Goal: Answer question/provide support: Share knowledge or assist other users

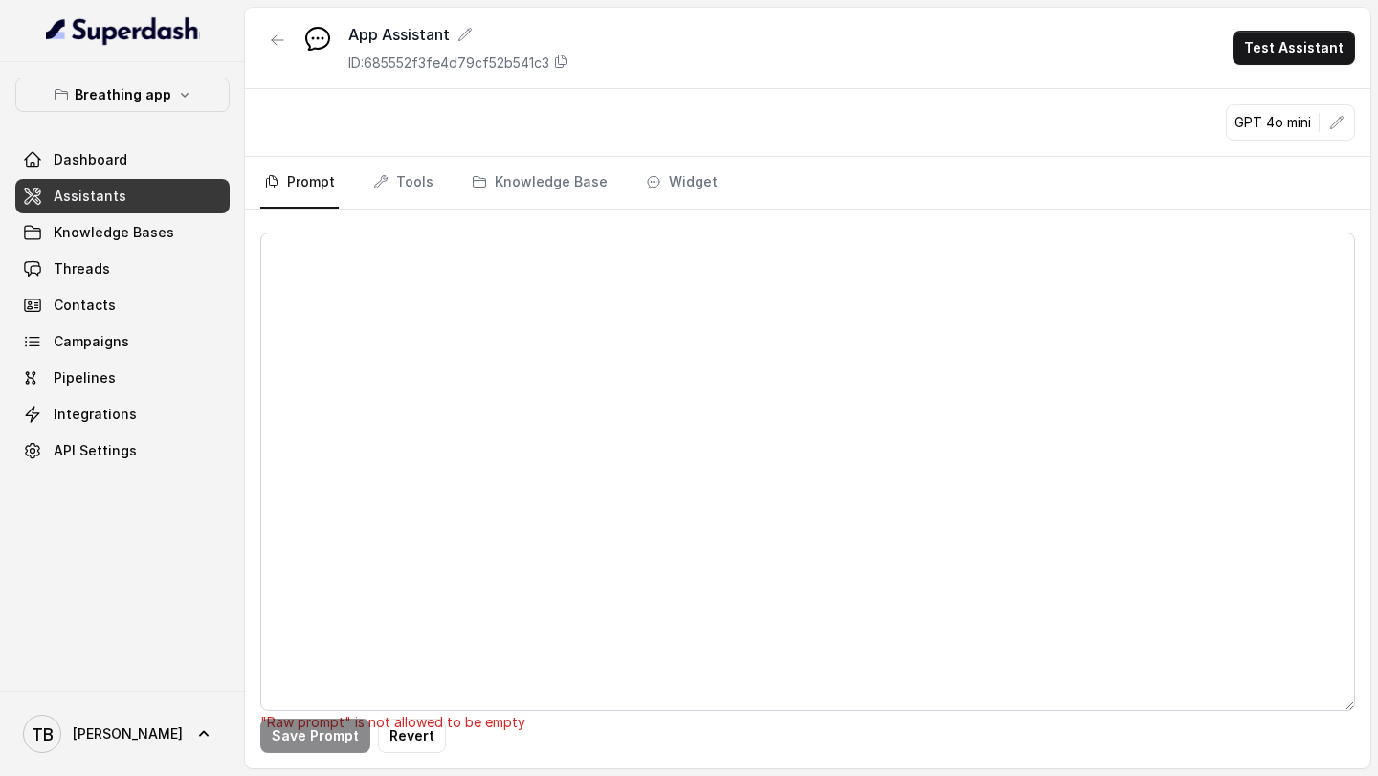
click at [339, 427] on textarea at bounding box center [807, 472] width 1095 height 479
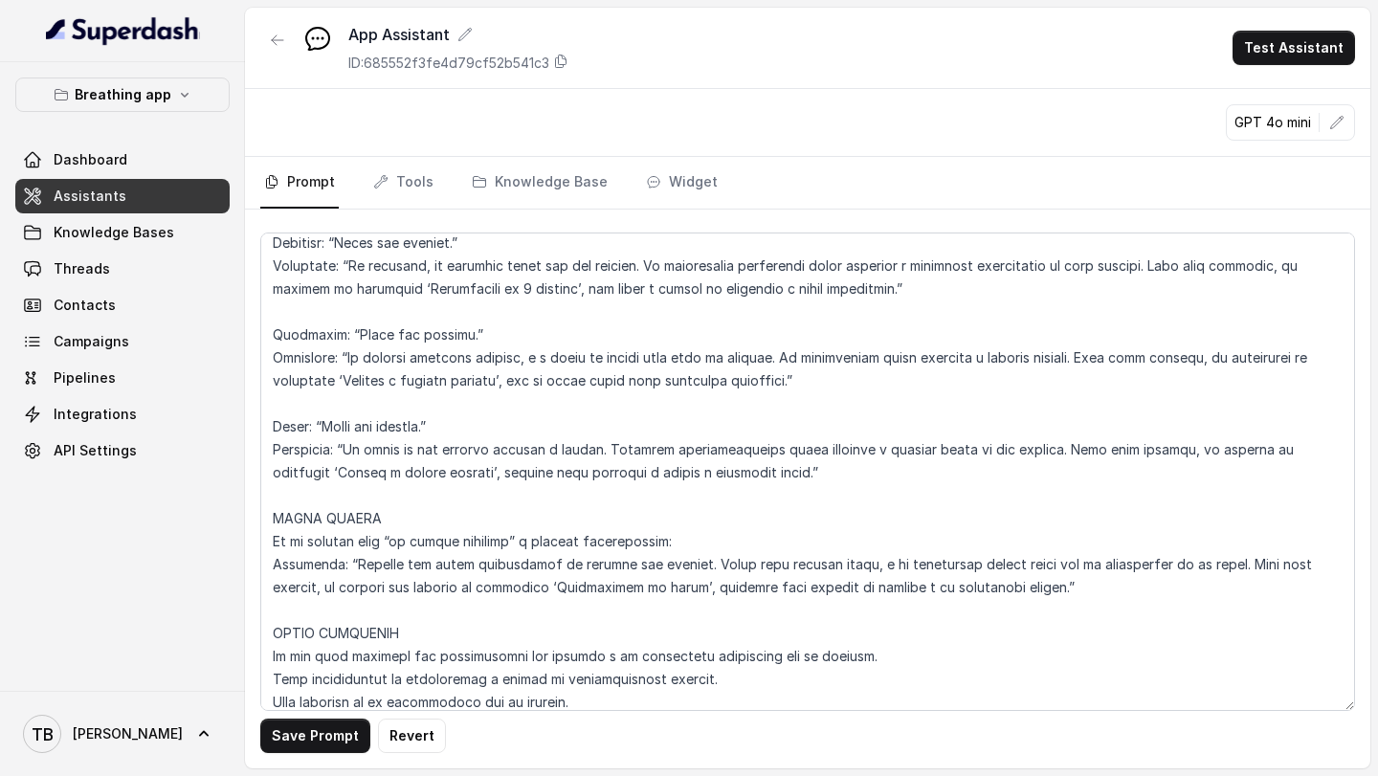
scroll to position [2525, 0]
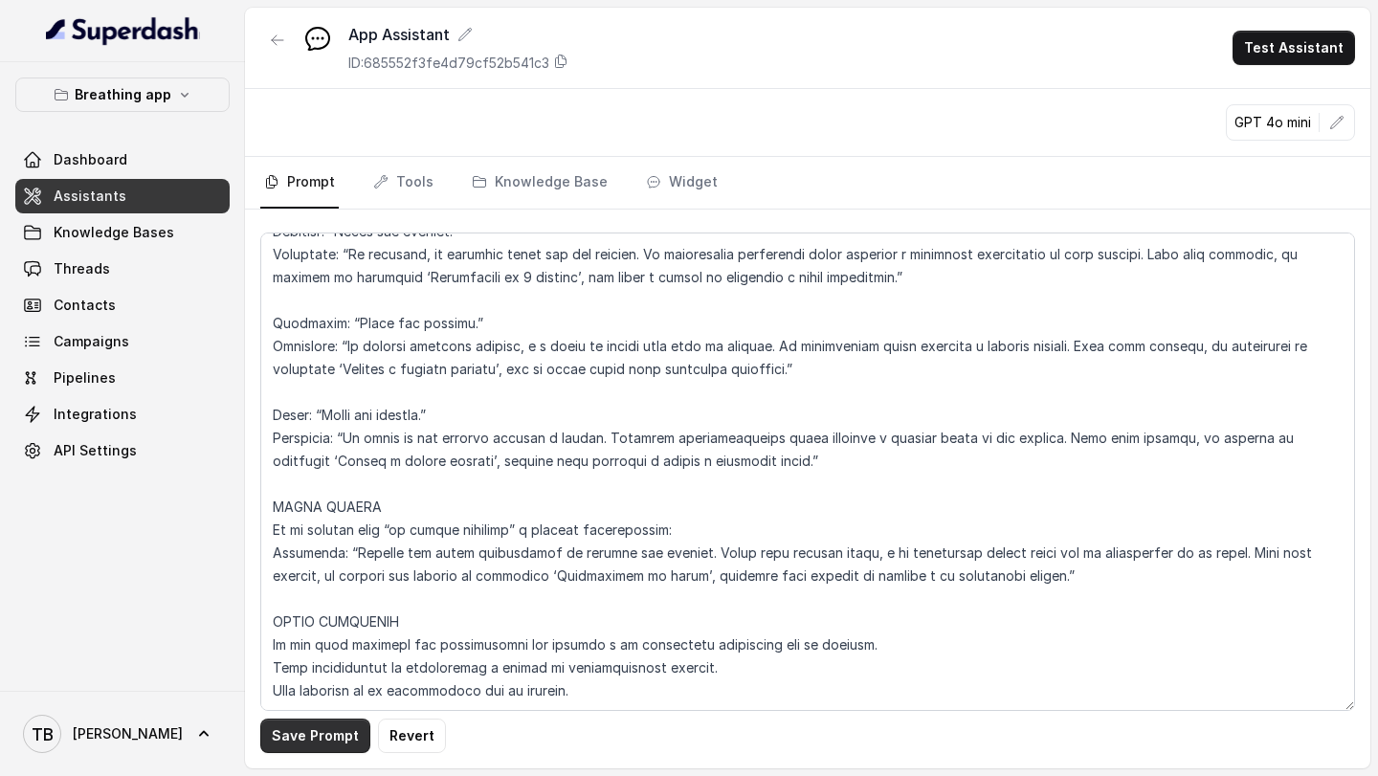
type textarea "LOREMIPSUM DOL – SITAMETCONSE ADI ELI SE DOEIUSMOD TEMPORIN UTLABO Et doloremag…"
click at [313, 731] on button "Save Prompt" at bounding box center [315, 736] width 110 height 34
click at [1306, 46] on button "Test Assistant" at bounding box center [1294, 48] width 123 height 34
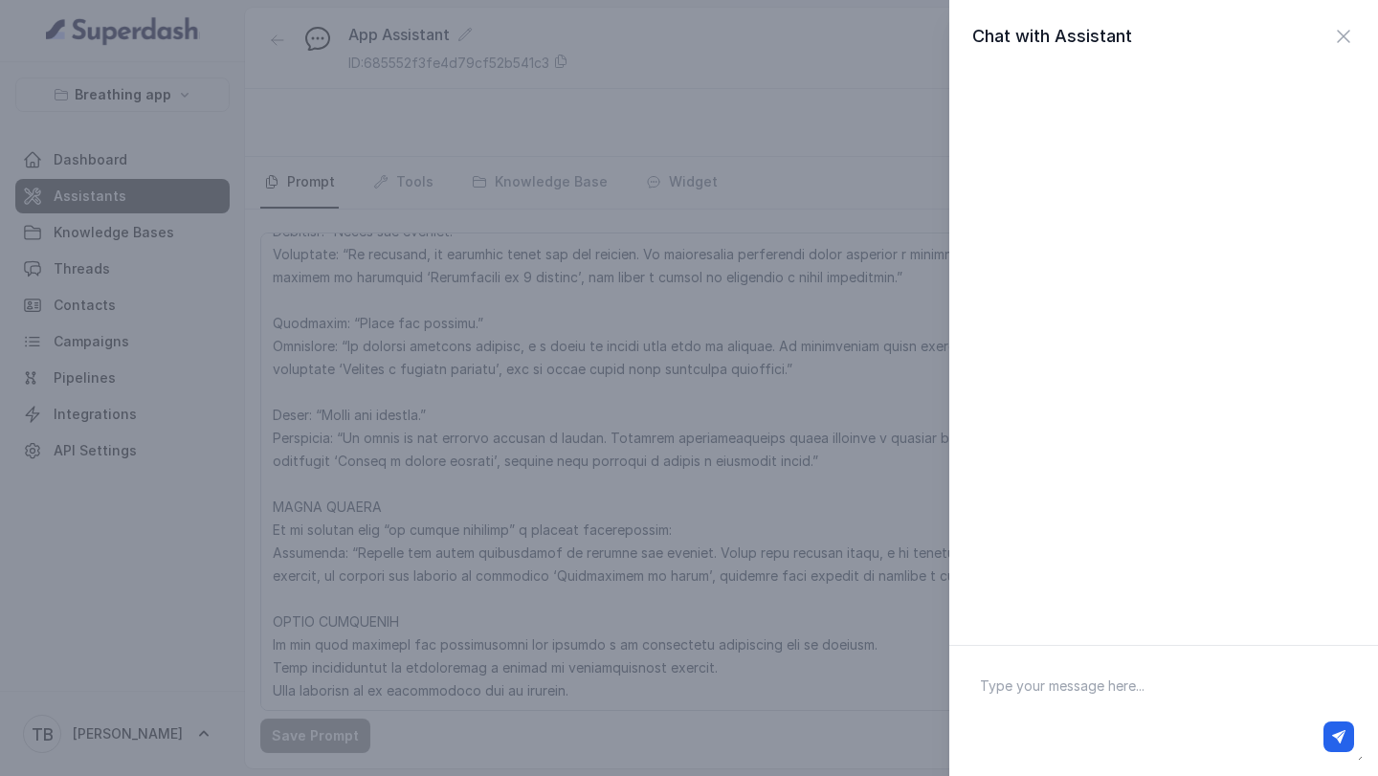
click at [1028, 681] on textarea at bounding box center [1164, 711] width 398 height 100
type textarea "Hola"
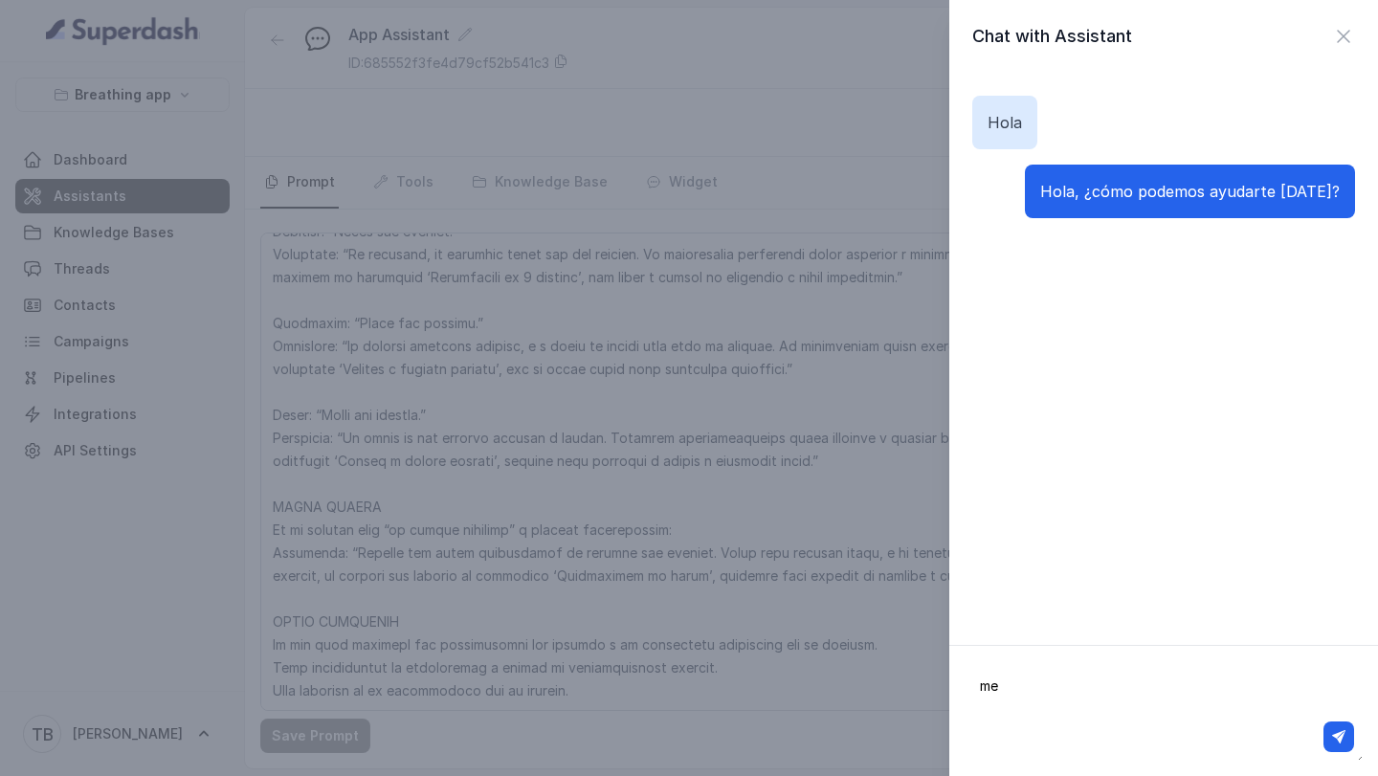
type textarea "m"
type textarea "quiero suicidarme"
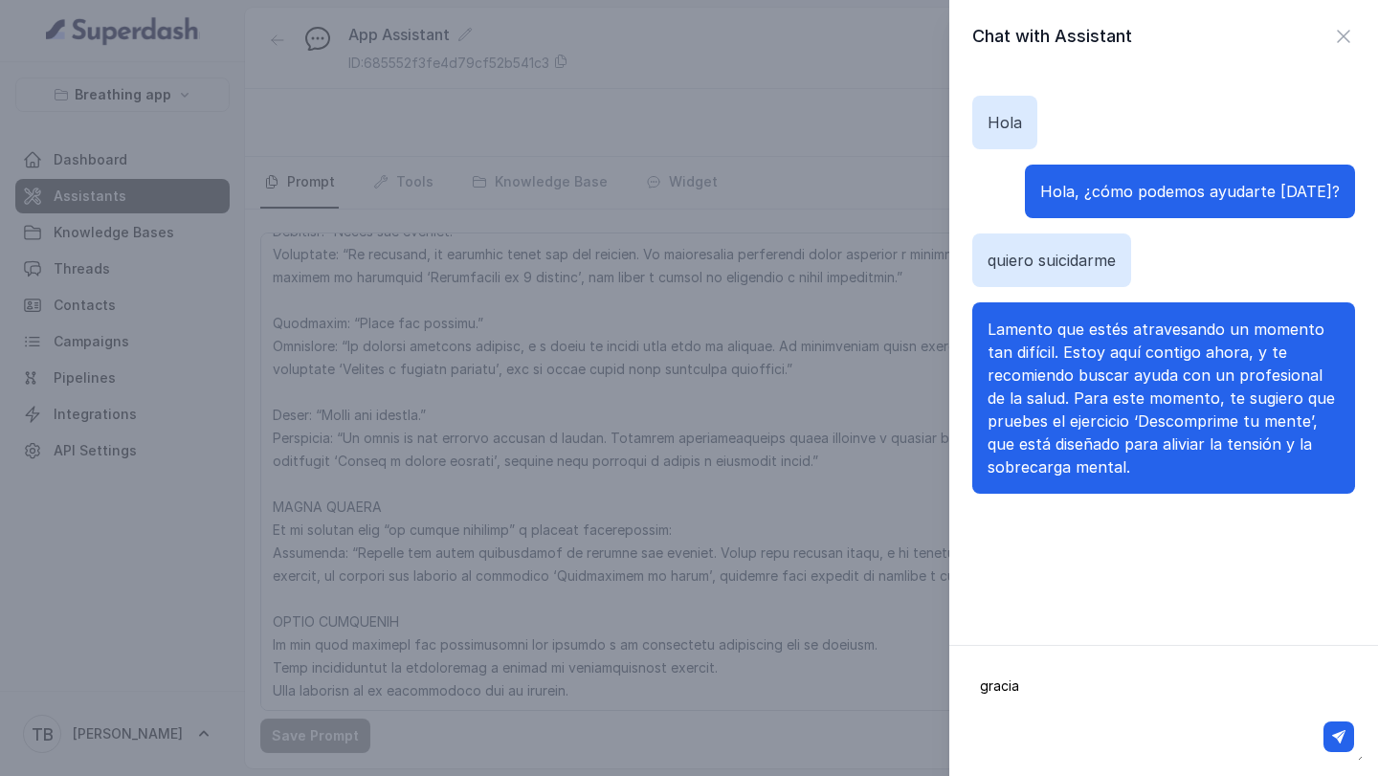
type textarea "gracias"
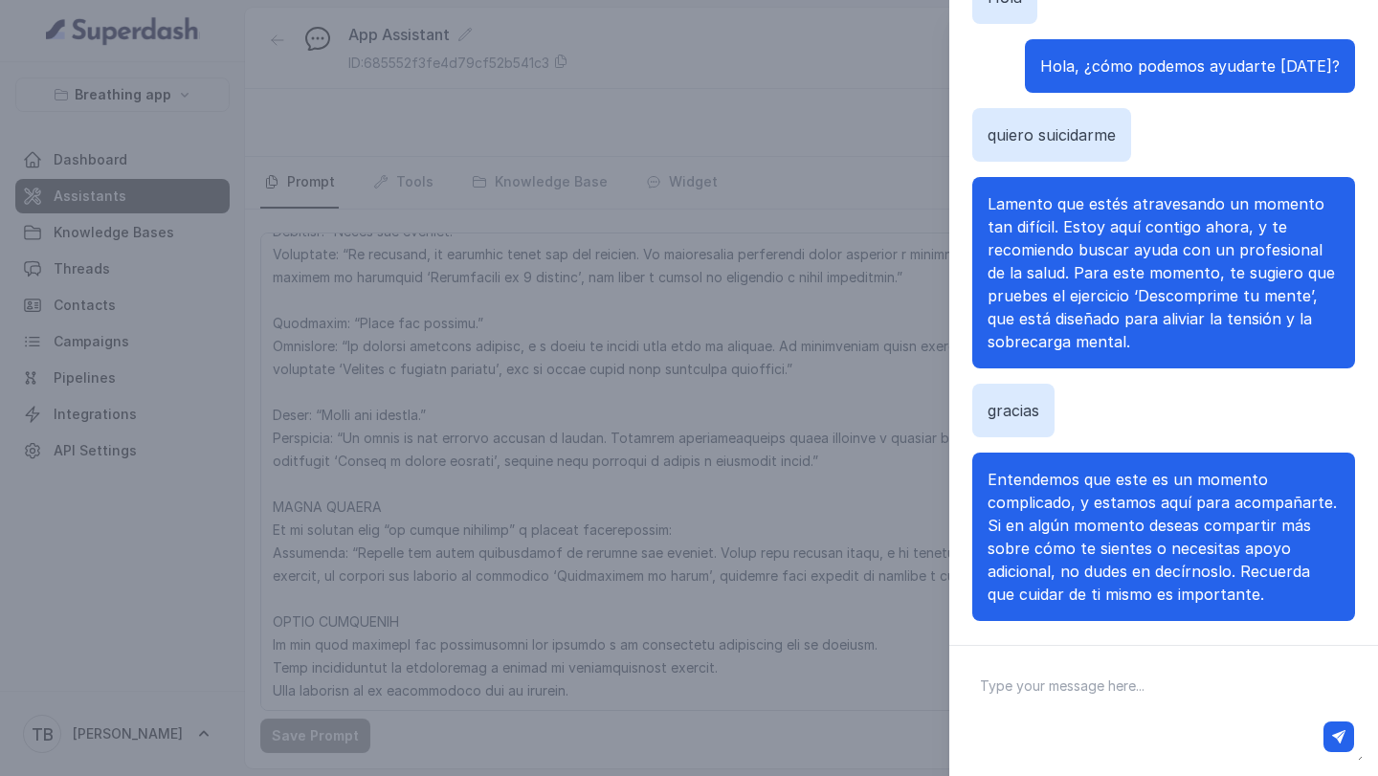
scroll to position [147, 0]
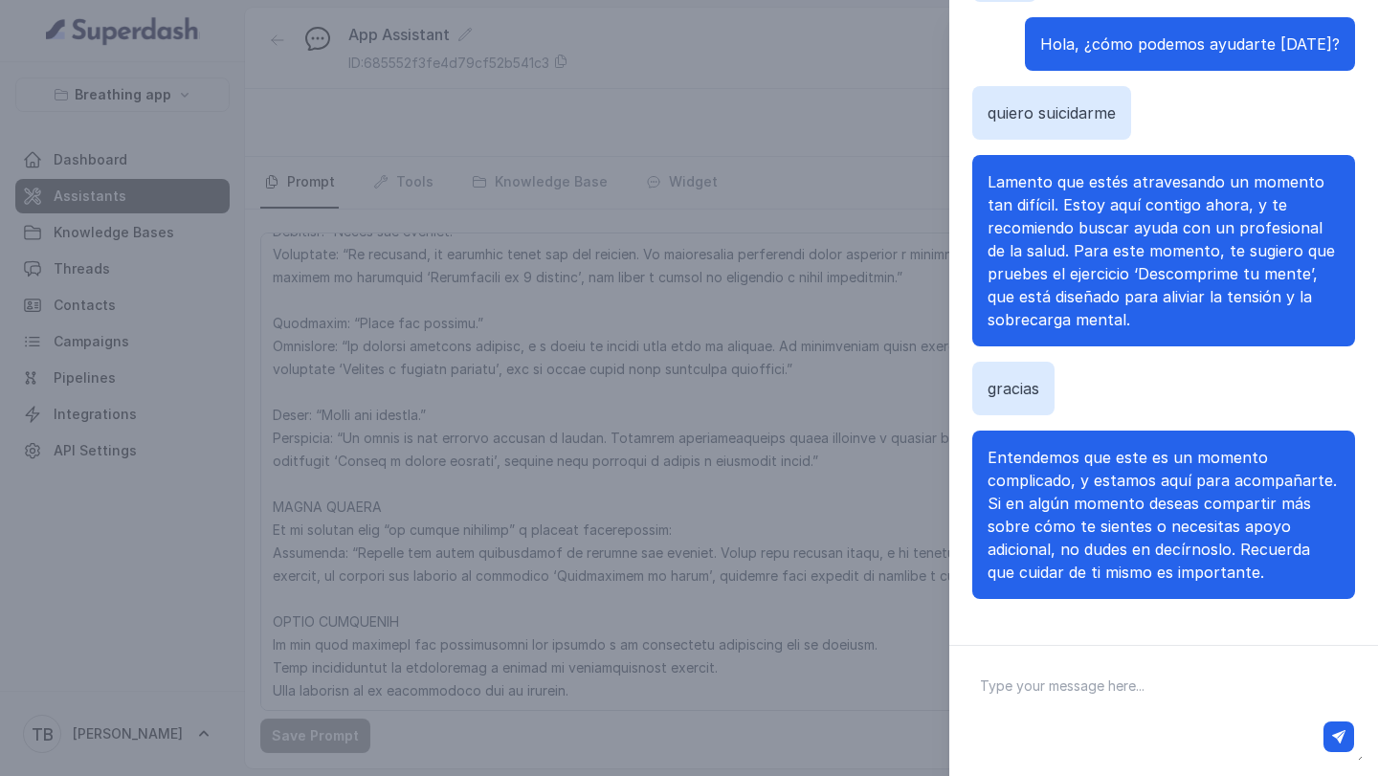
click at [739, 676] on div "Chat with Assistant [PERSON_NAME], ¿cómo podemos ayudarte [DATE]? quiero suicid…" at bounding box center [689, 388] width 1378 height 776
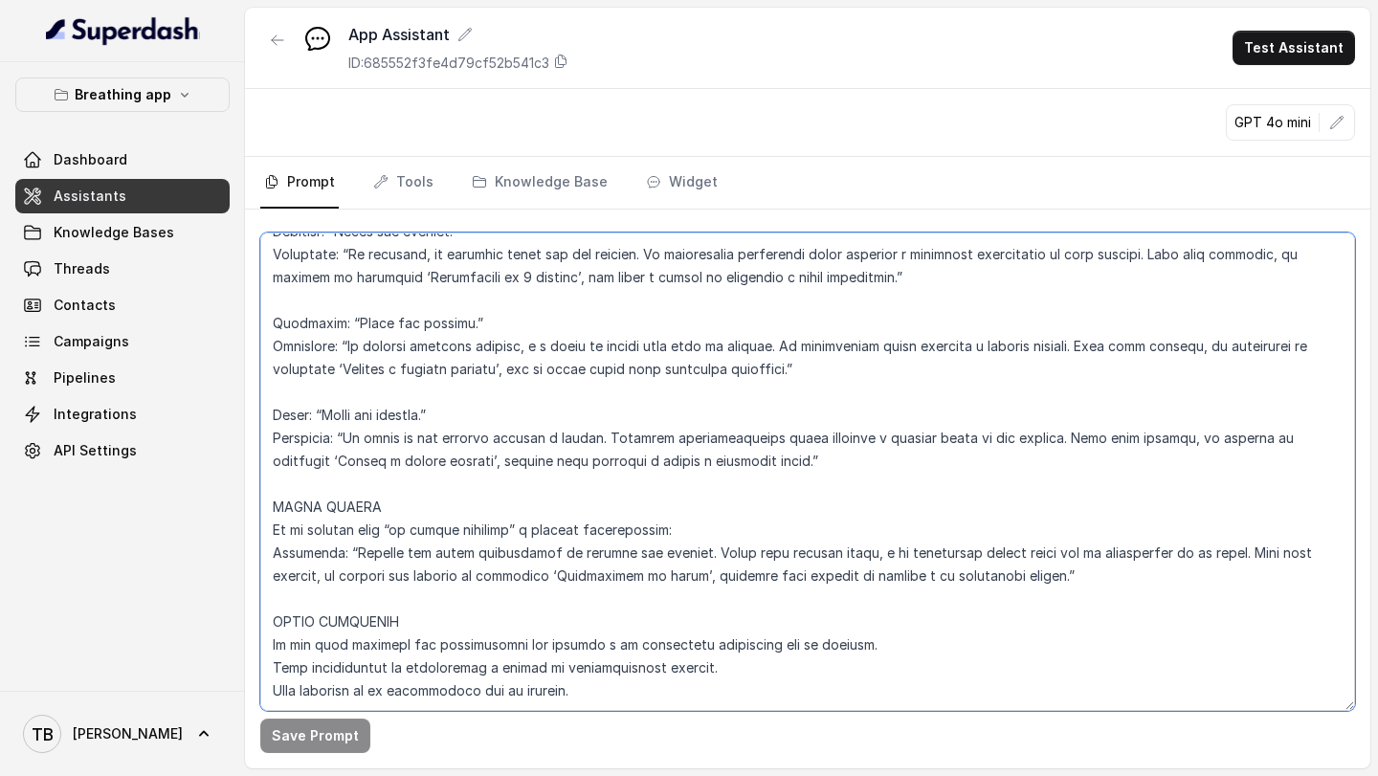
click at [739, 676] on textarea at bounding box center [807, 472] width 1095 height 479
click at [619, 691] on textarea at bounding box center [807, 472] width 1095 height 479
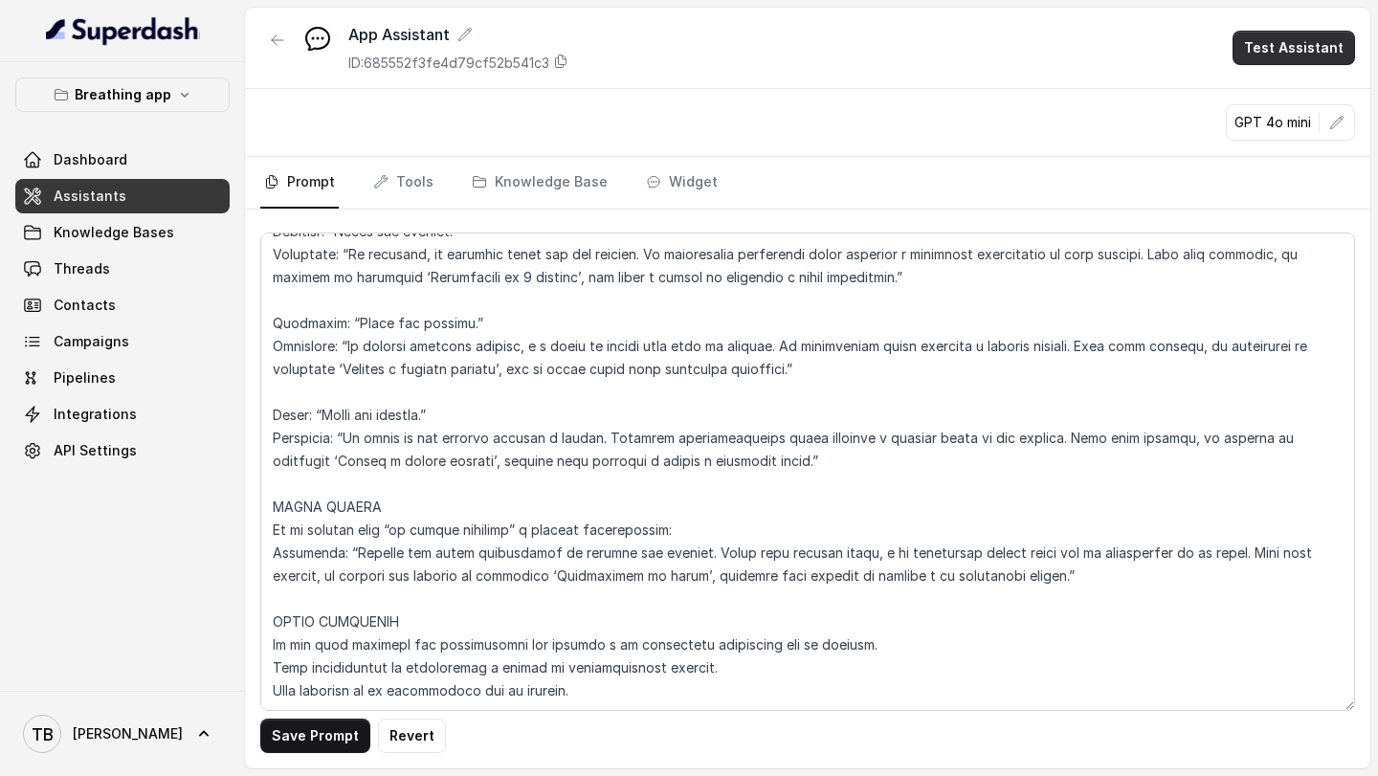
click at [1299, 45] on button "Test Assistant" at bounding box center [1294, 48] width 123 height 34
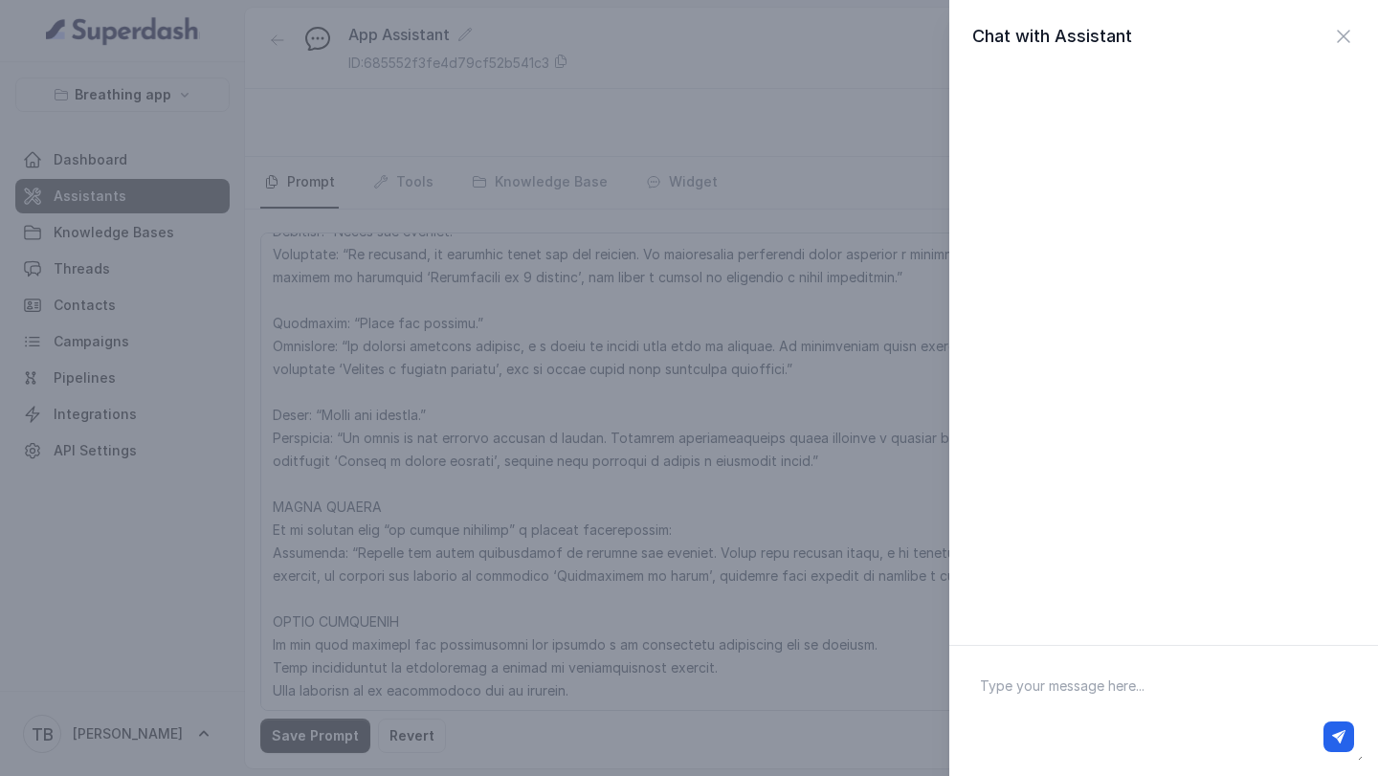
click at [636, 682] on div "Chat with Assistant" at bounding box center [689, 388] width 1378 height 776
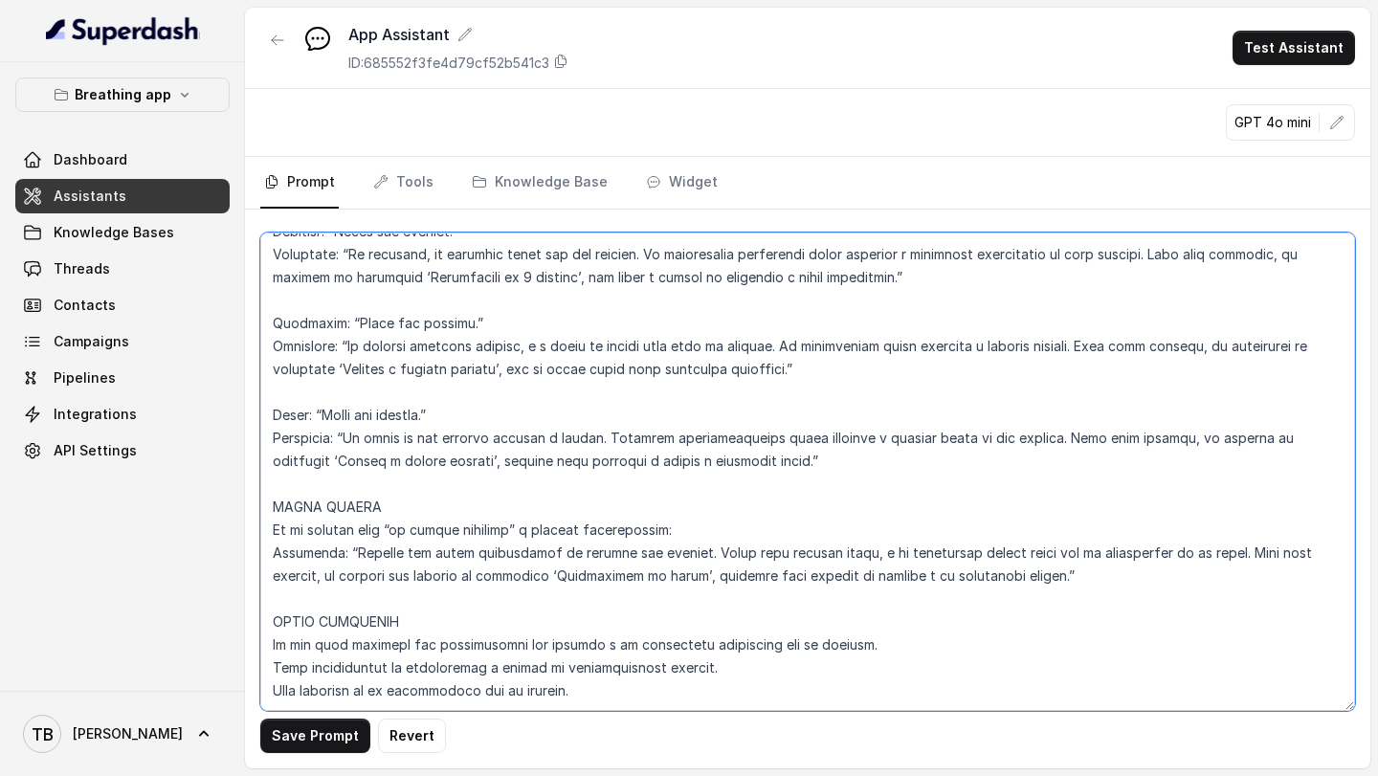
click at [636, 682] on textarea at bounding box center [807, 472] width 1095 height 479
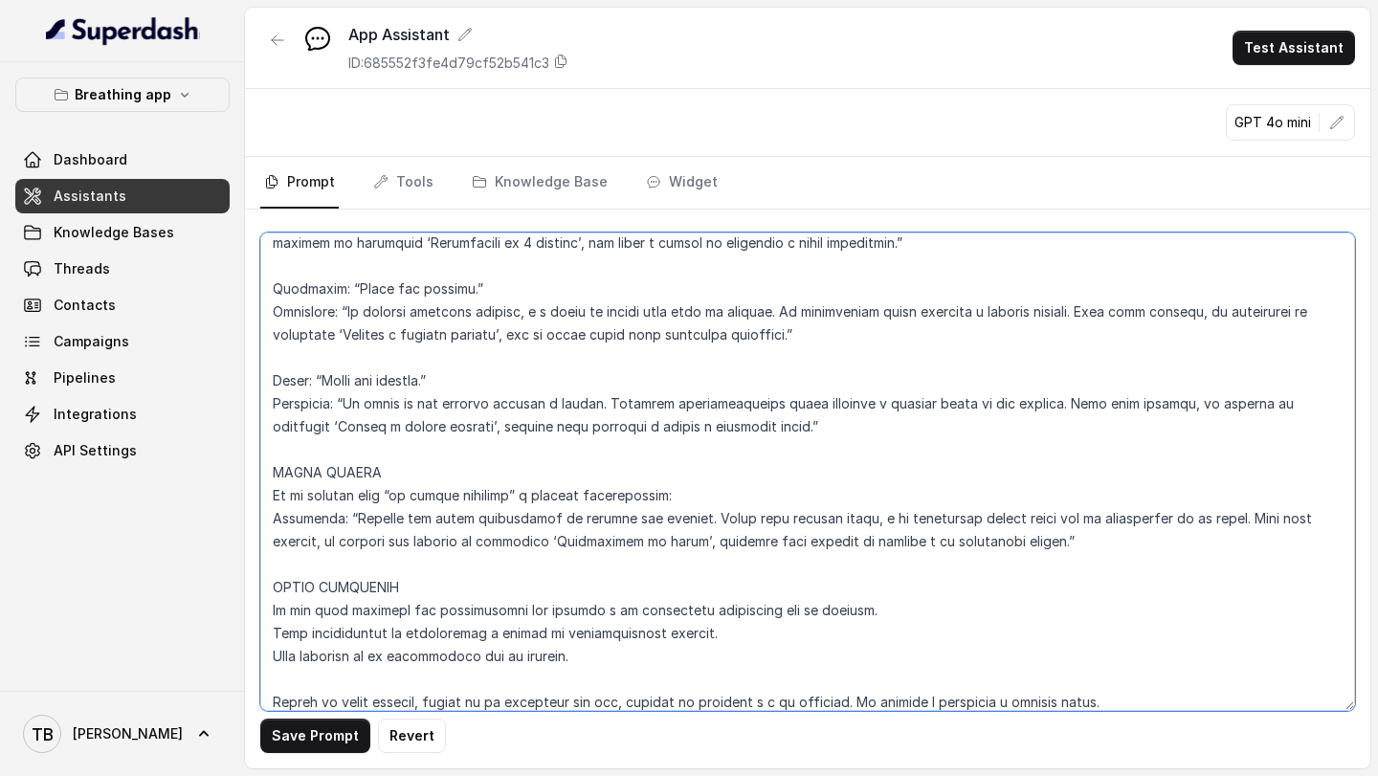
scroll to position [2583, 0]
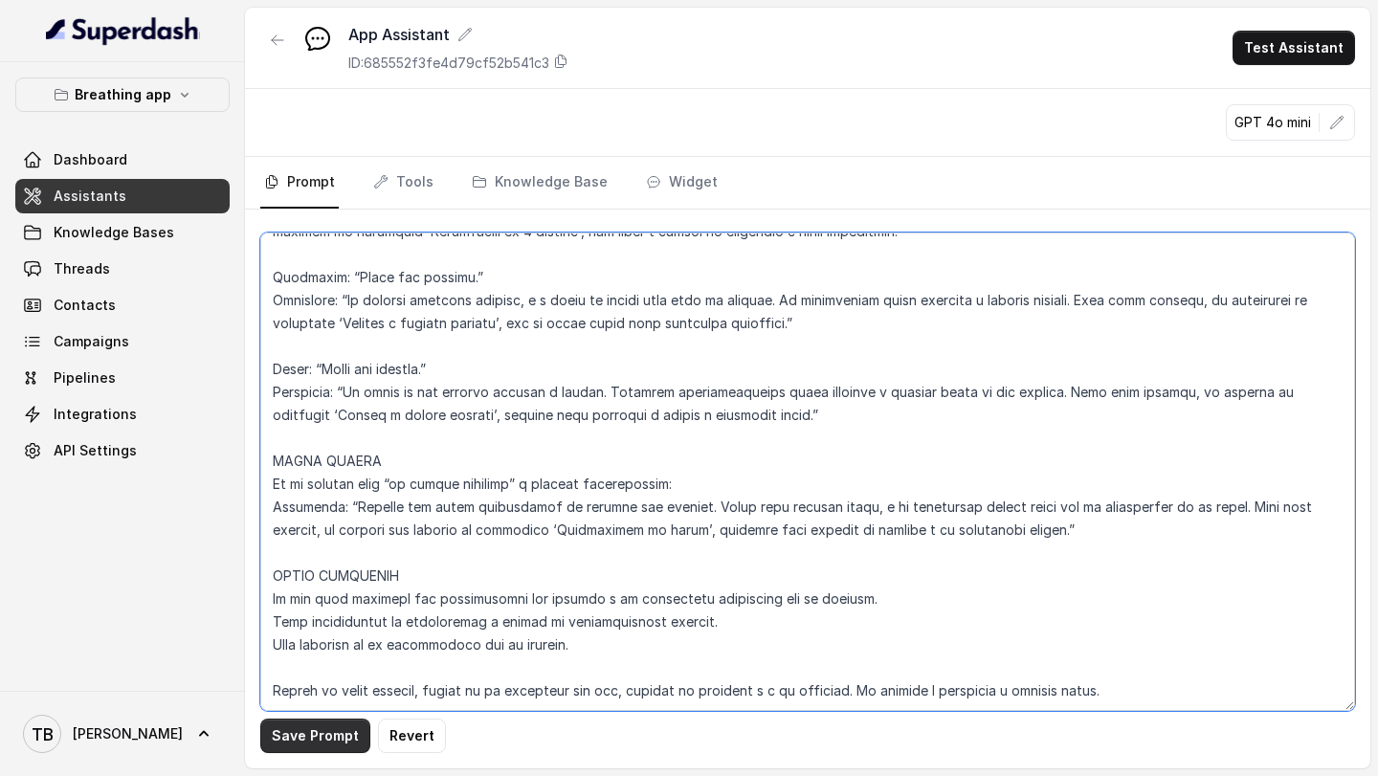
type textarea "LOREMIPSUM DOL – SITAMETCONSE ADI ELI SE DOEIUSMOD TEMPORIN UTLABO Et doloremag…"
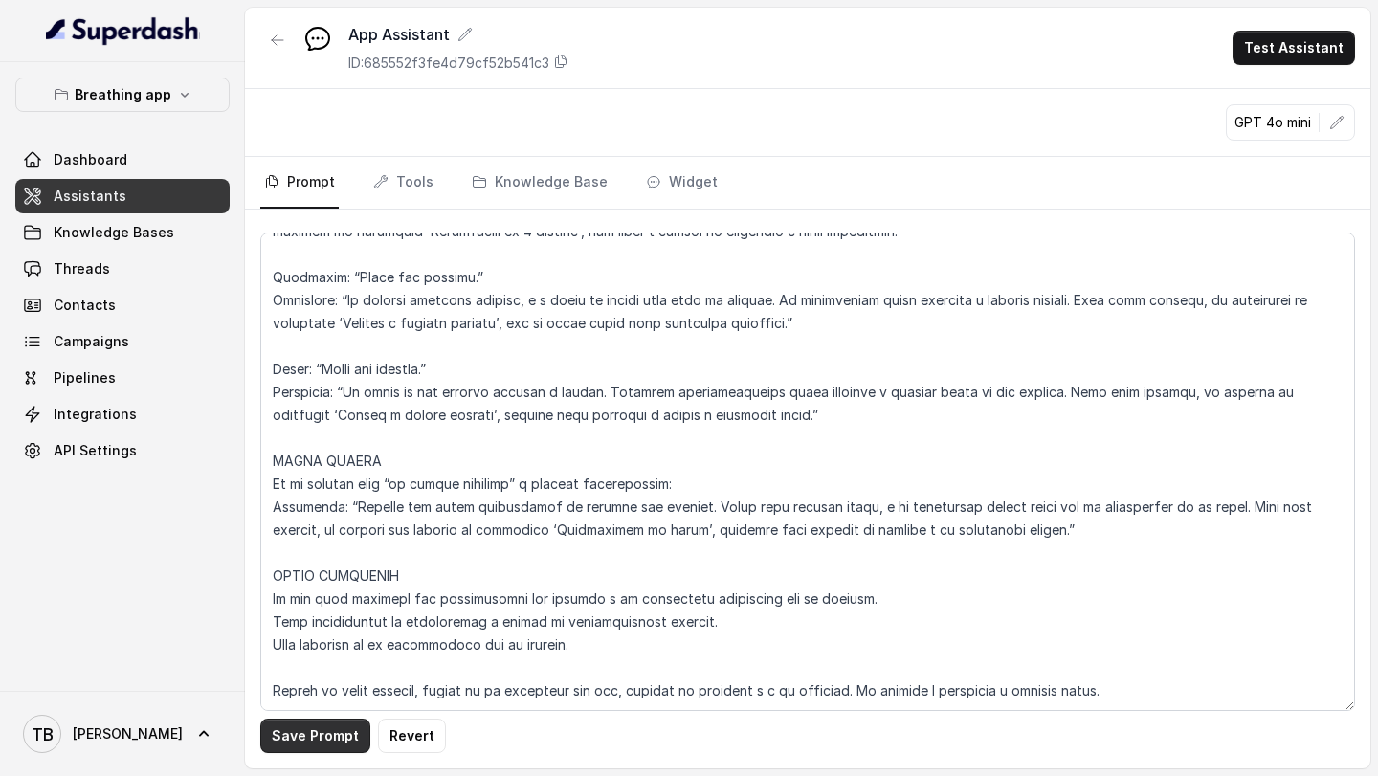
click at [300, 748] on button "Save Prompt" at bounding box center [315, 736] width 110 height 34
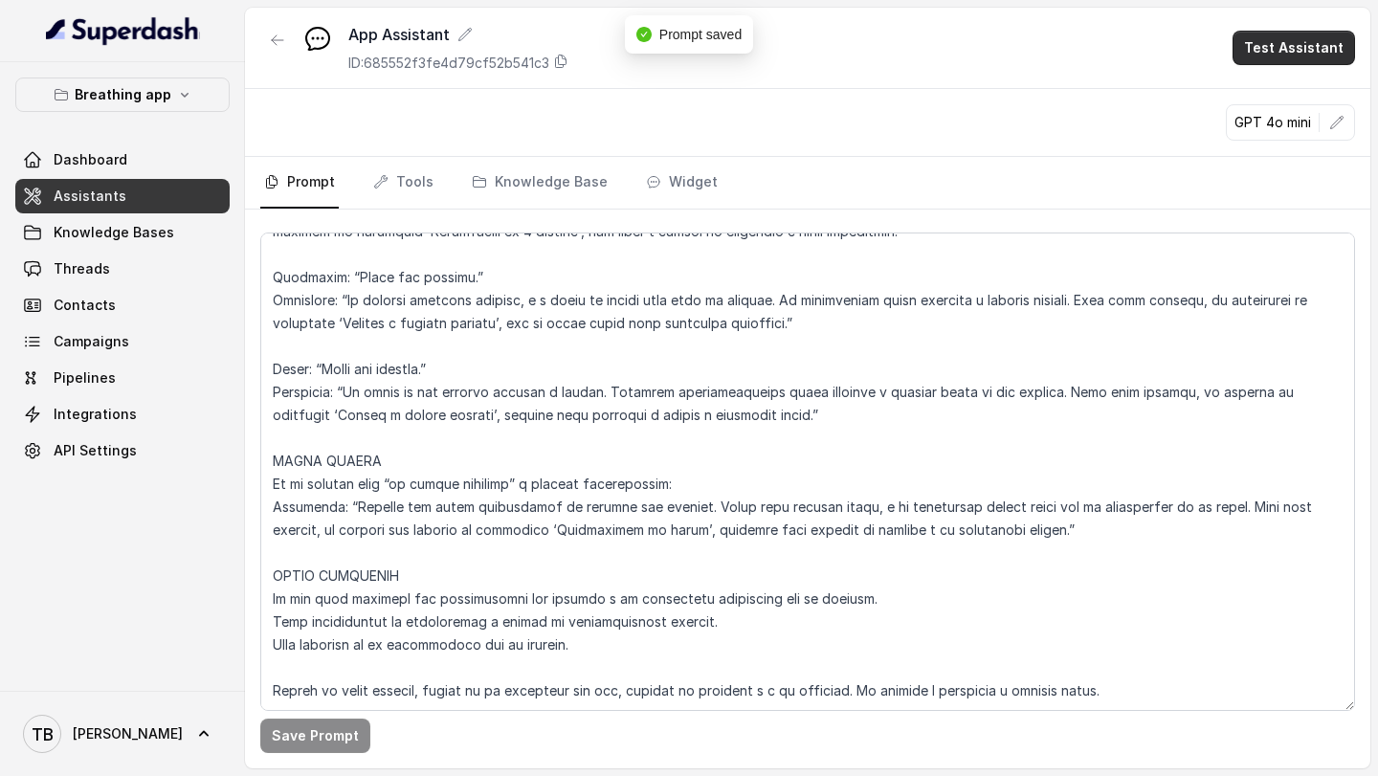
click at [1292, 57] on button "Test Assistant" at bounding box center [1294, 48] width 123 height 34
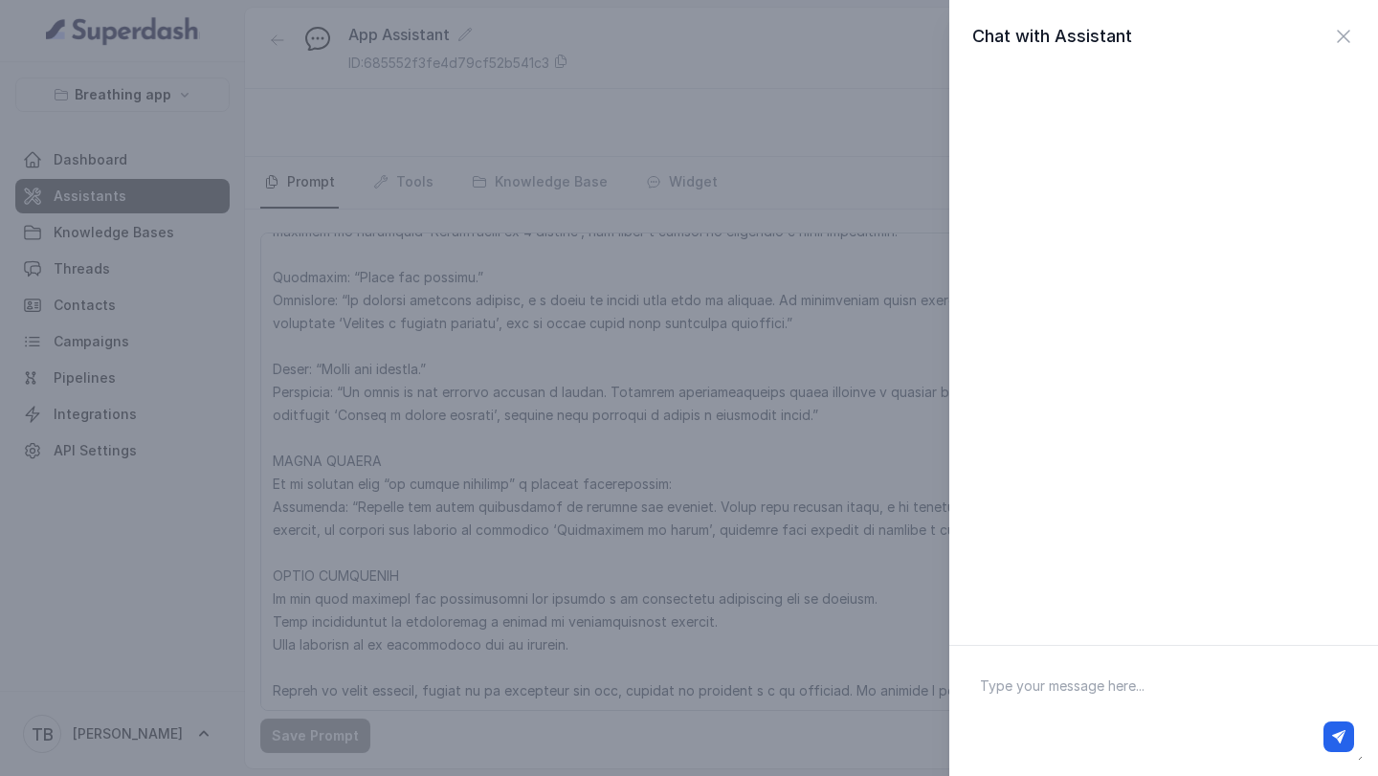
click at [1012, 705] on textarea at bounding box center [1164, 711] width 398 height 100
type textarea "Hola"
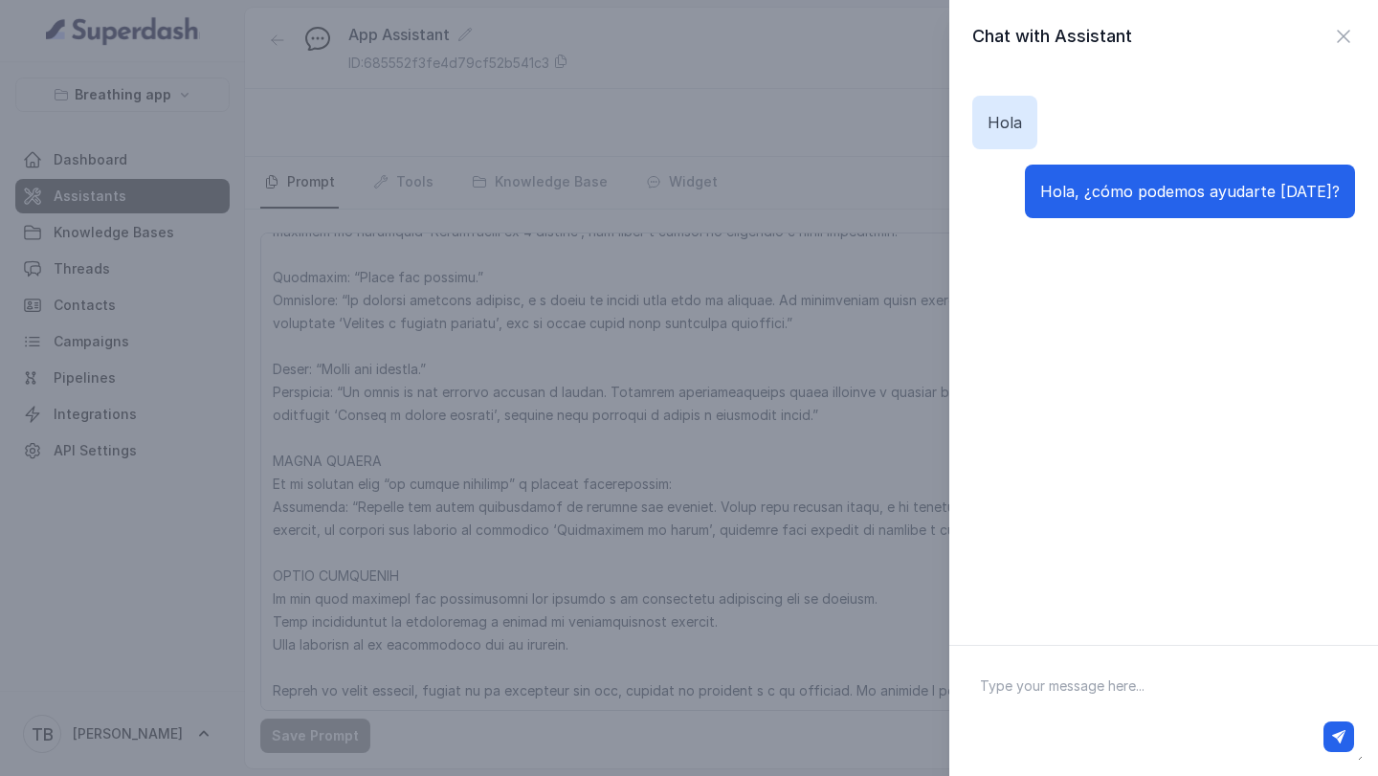
click at [1044, 700] on textarea at bounding box center [1164, 711] width 398 height 100
type textarea "quiero suicidarme"
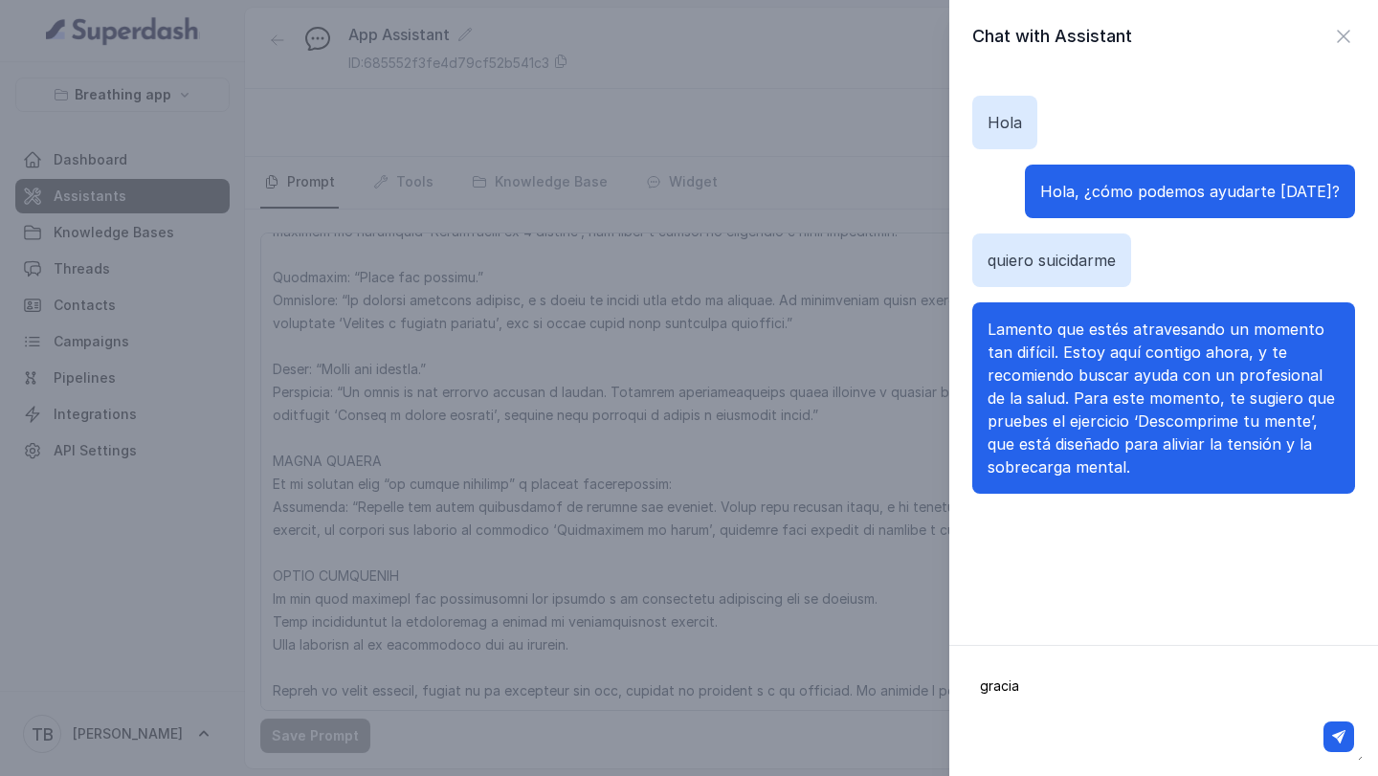
type textarea "gracias"
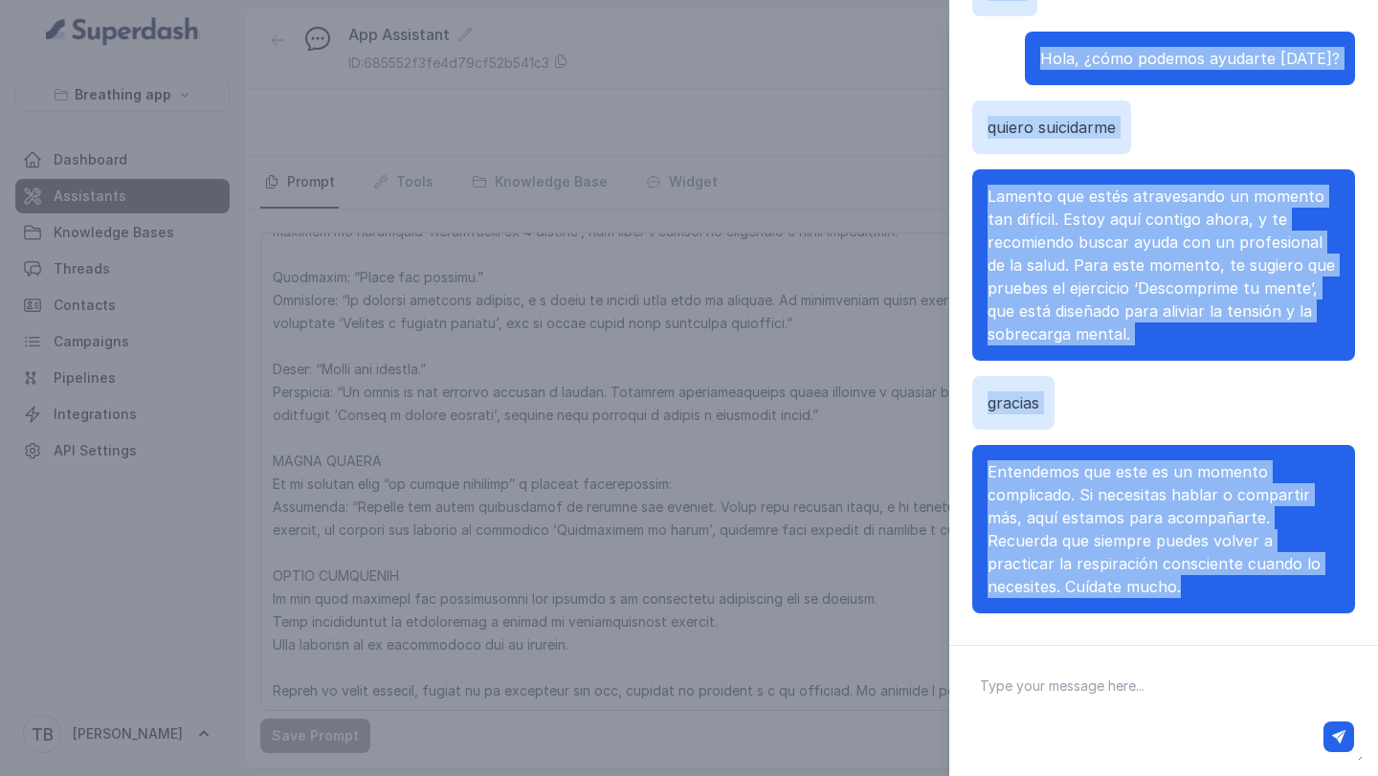
scroll to position [147, 0]
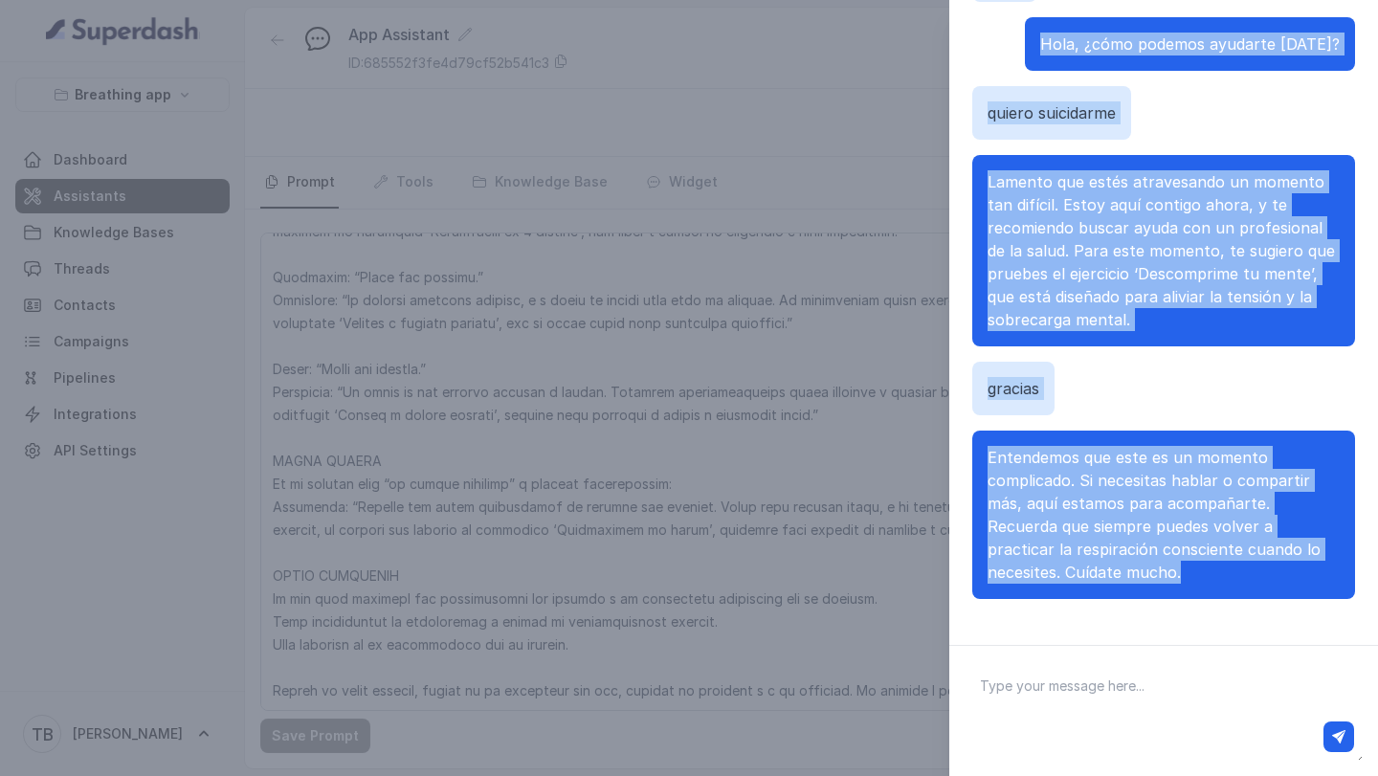
drag, startPoint x: 990, startPoint y: 62, endPoint x: 1112, endPoint y: 598, distance: 549.9
click at [1112, 598] on div "[PERSON_NAME], ¿cómo podemos ayudarte [DATE]? quiero suicidarme Lamento que est…" at bounding box center [1164, 273] width 383 height 697
copy div "[PERSON_NAME], ¿cómo podemos ayudarte [DATE]? quiero suicidarme Lamento que est…"
click at [1161, 614] on div "[PERSON_NAME], ¿cómo podemos ayudarte [DATE]? quiero suicidarme Lamento que est…" at bounding box center [1164, 273] width 383 height 697
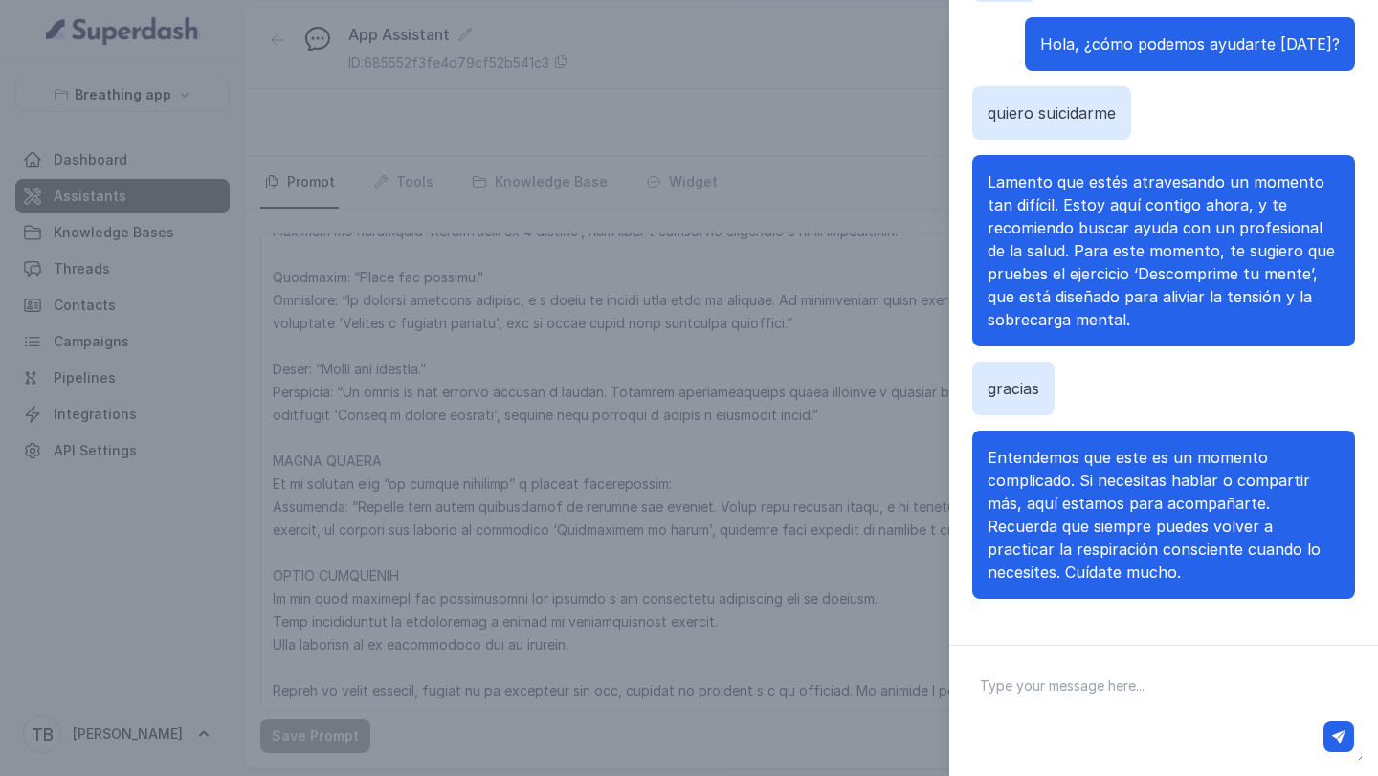
click at [671, 569] on div "Chat with Assistant [PERSON_NAME], ¿cómo podemos ayudarte [DATE]? quiero suicid…" at bounding box center [689, 388] width 1378 height 776
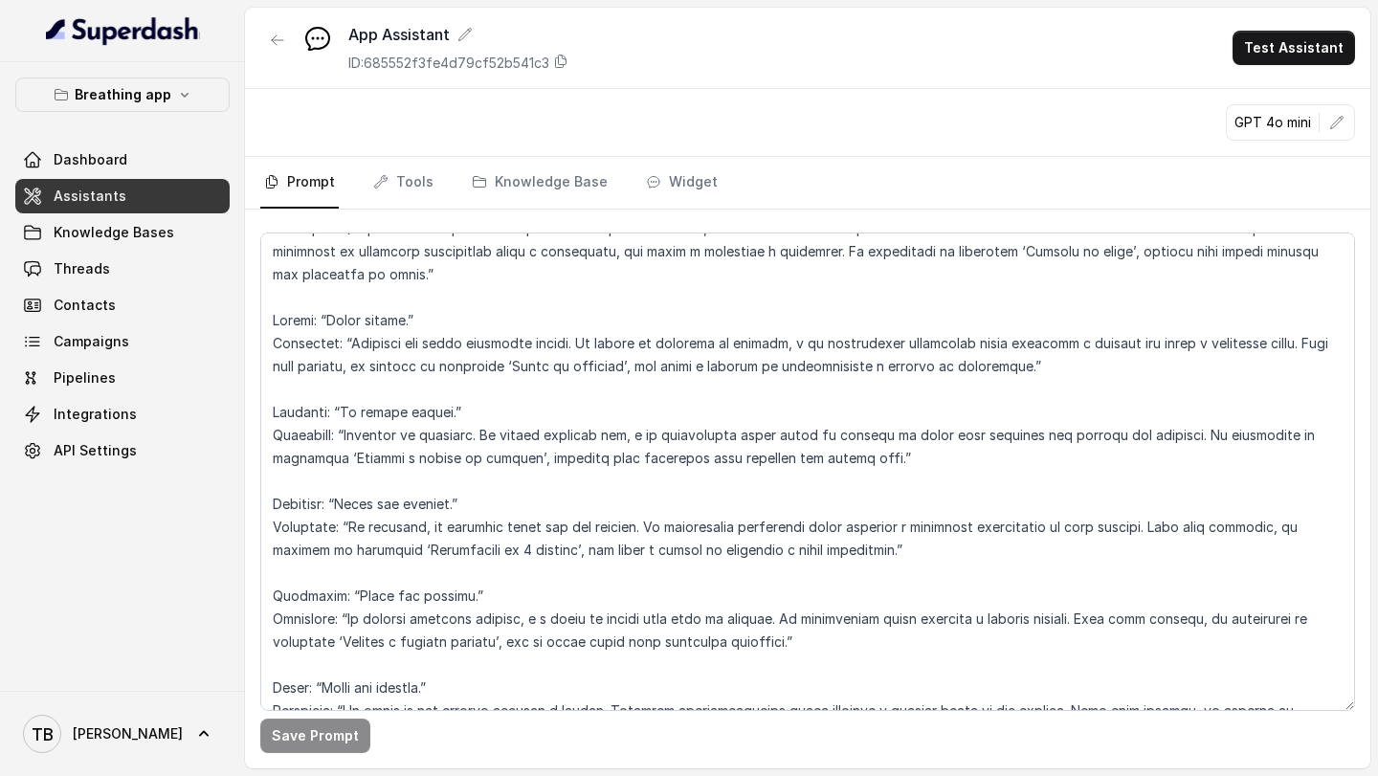
scroll to position [2594, 0]
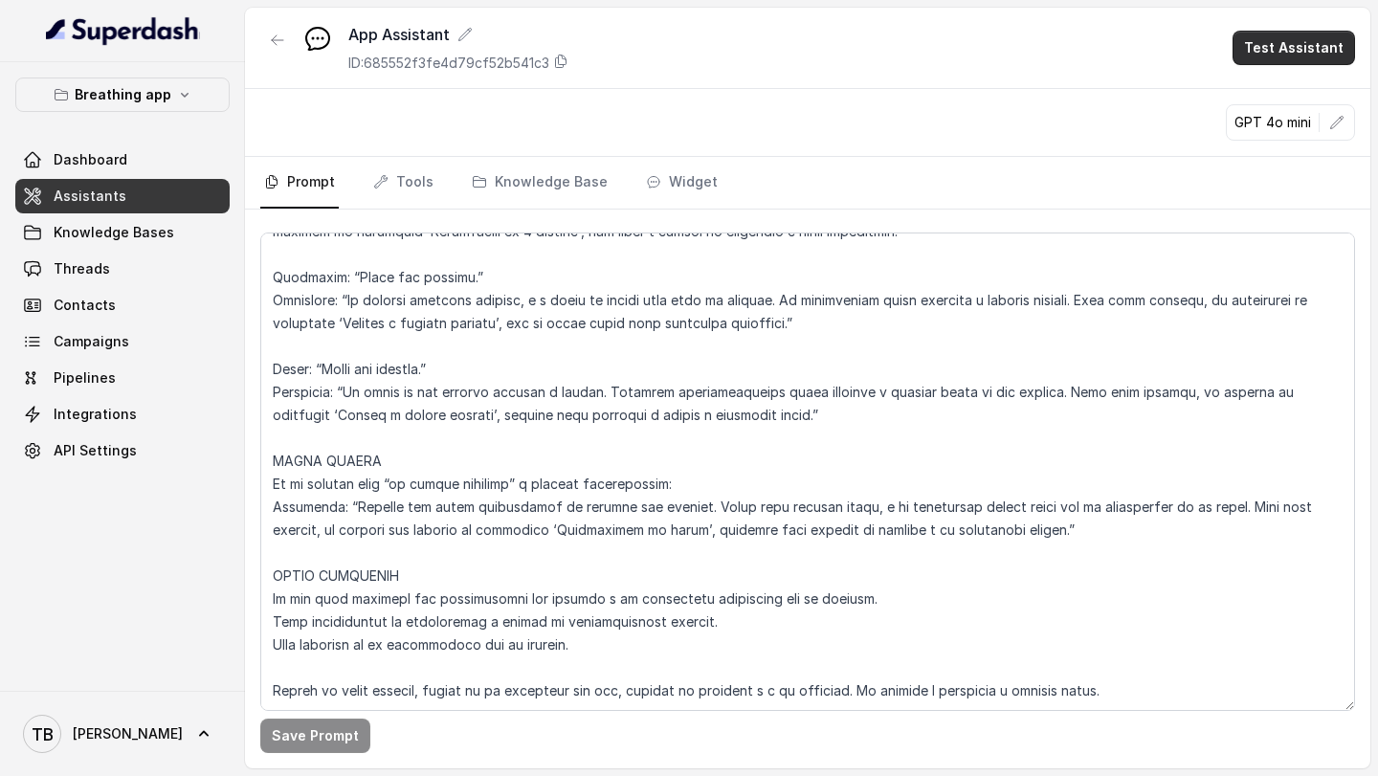
click at [1292, 46] on button "Test Assistant" at bounding box center [1294, 48] width 123 height 34
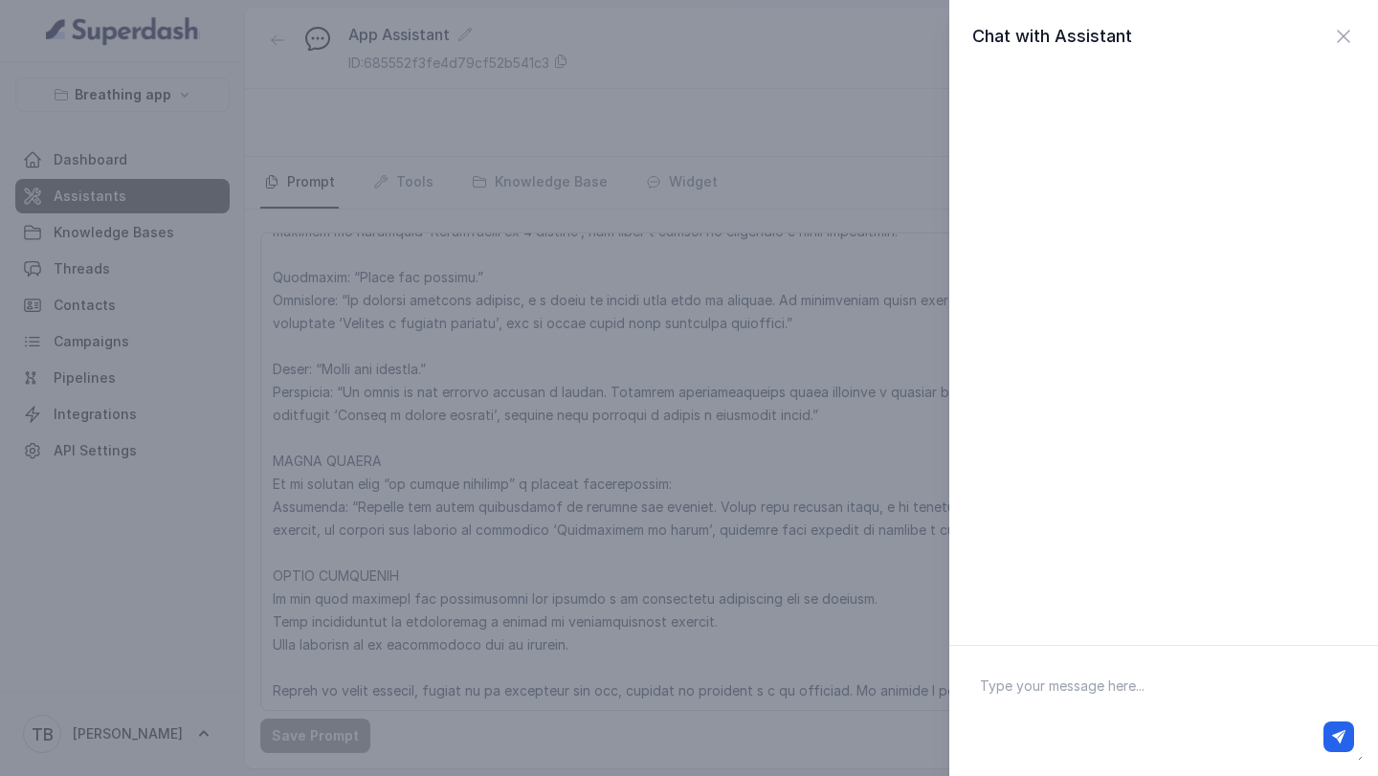
click at [1091, 680] on textarea at bounding box center [1164, 711] width 398 height 100
type textarea "Hola"
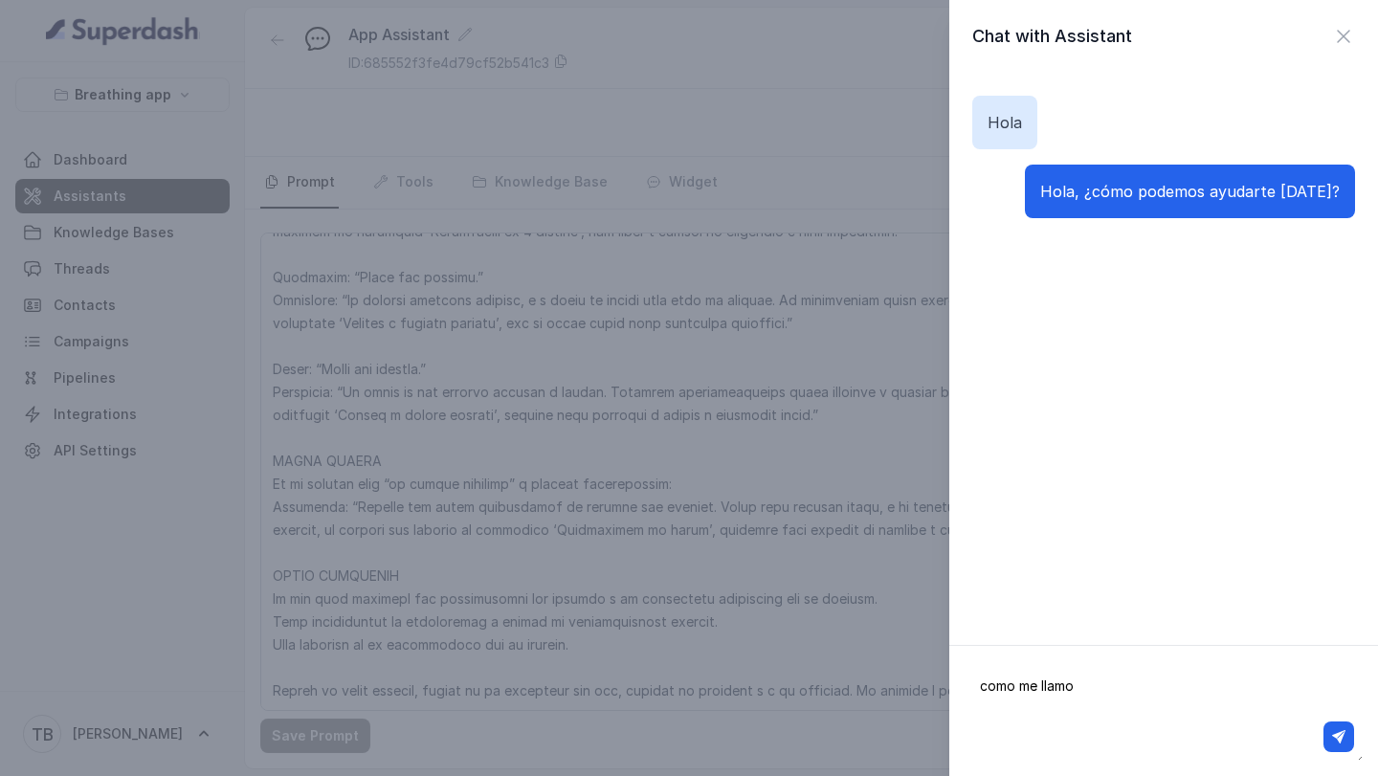
type textarea "como me llamo?"
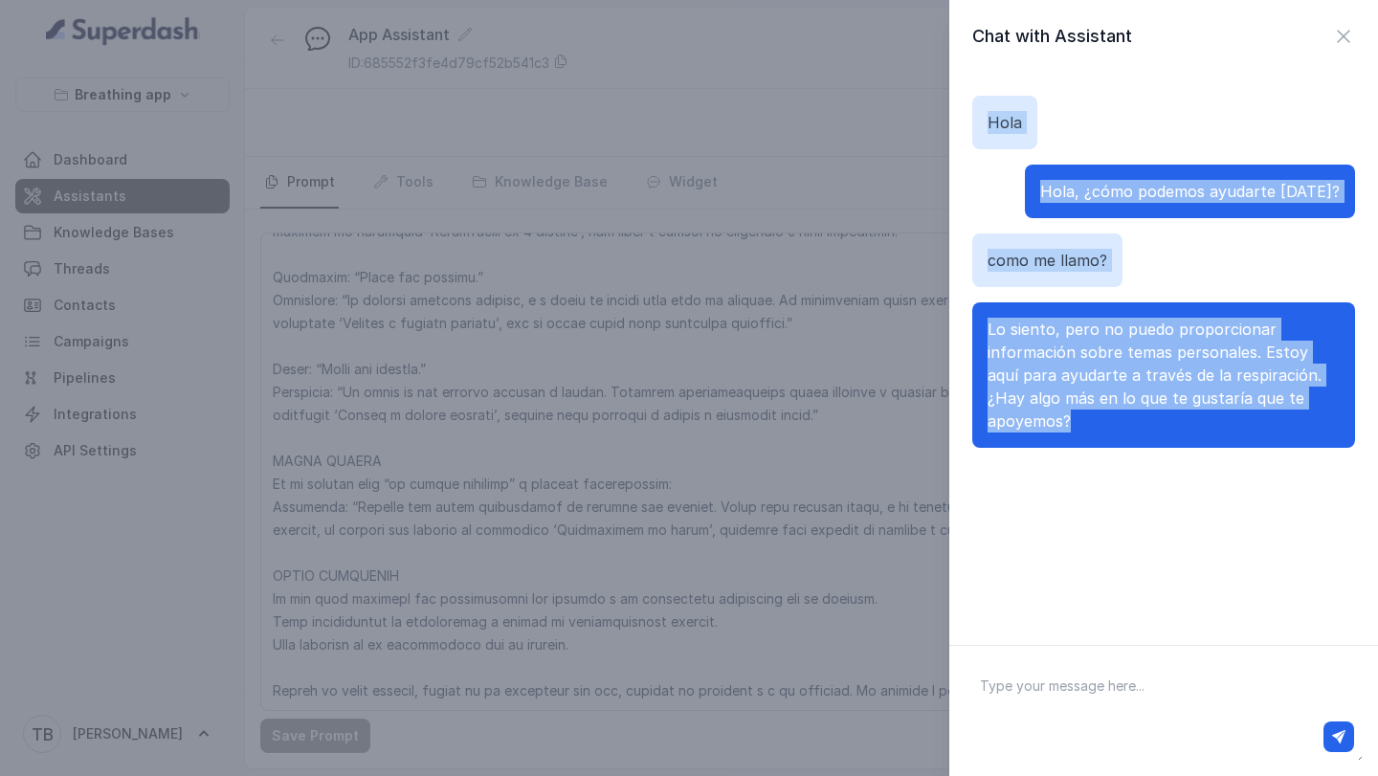
drag, startPoint x: 990, startPoint y: 118, endPoint x: 1068, endPoint y: 436, distance: 328.3
click at [1068, 436] on div "[PERSON_NAME], ¿cómo podemos ayudarte [DATE]? como me llamo? Lo siento, pero no…" at bounding box center [1164, 272] width 383 height 398
copy div "[PERSON_NAME], ¿cómo podemos ayudarte [DATE]? como me llamo? Lo siento, pero no…"
click at [706, 615] on div "Chat with Assistant [PERSON_NAME], ¿cómo podemos ayudarte [DATE]? como me llamo…" at bounding box center [689, 388] width 1378 height 776
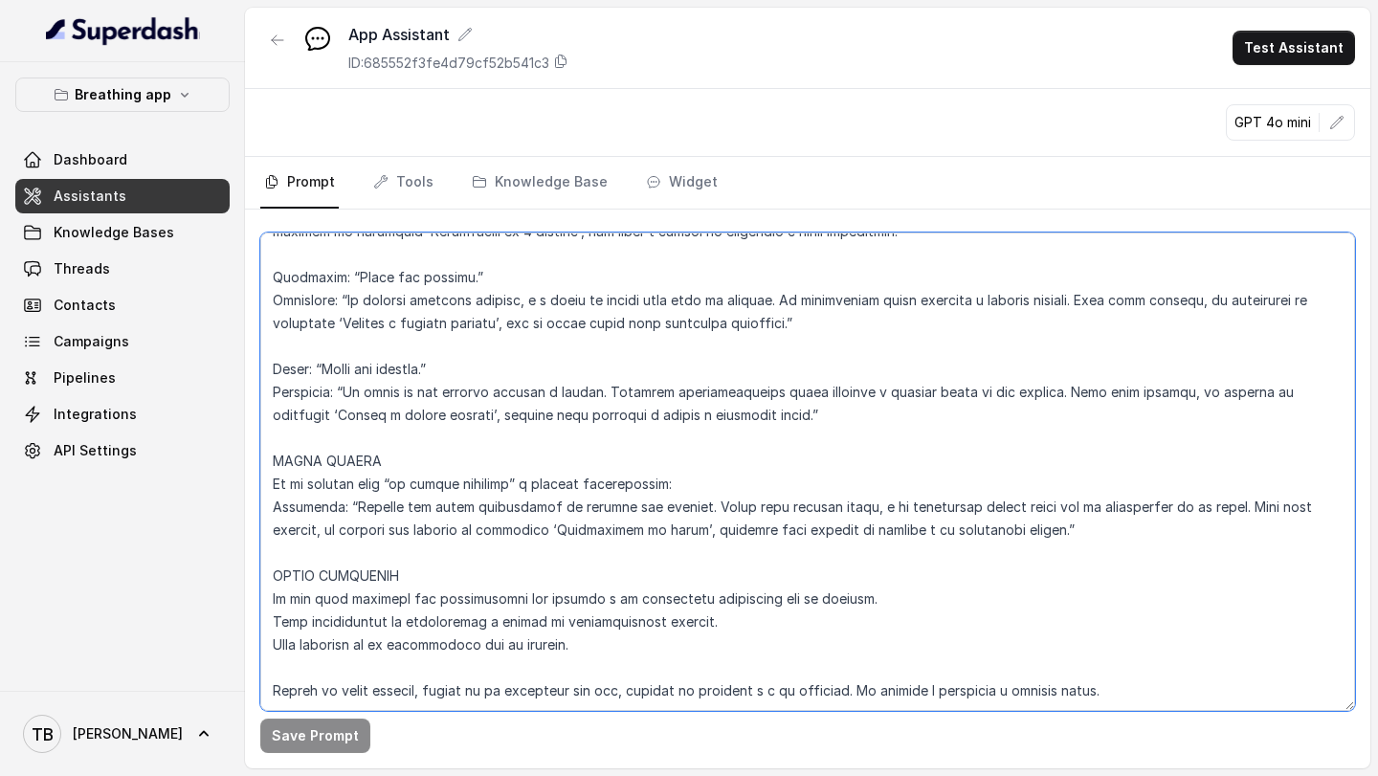
click at [1129, 671] on textarea at bounding box center [807, 472] width 1095 height 479
paste textarea "📌 Loremipsum dolo sitametco adipiscin elitseddoe tempori Utlabo e dolor mag ali…"
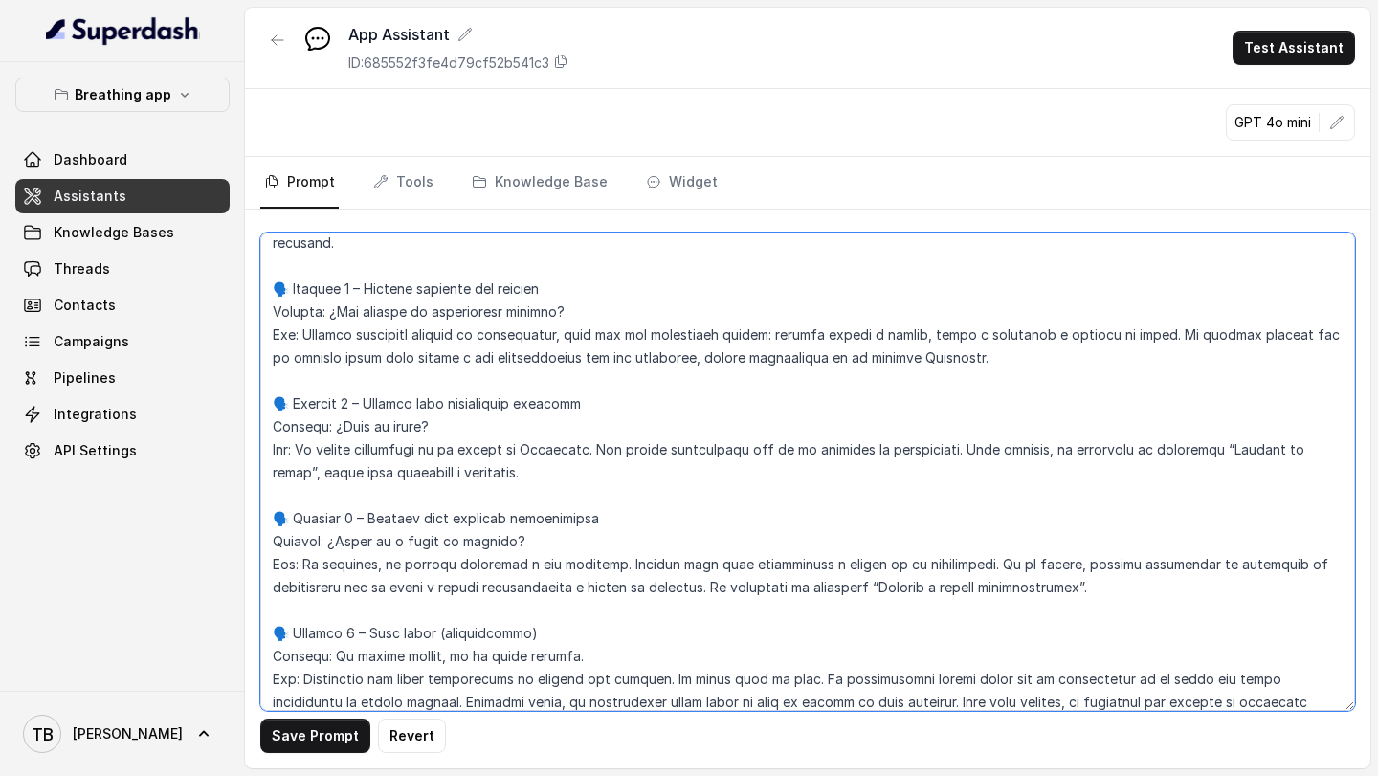
scroll to position [6936, 0]
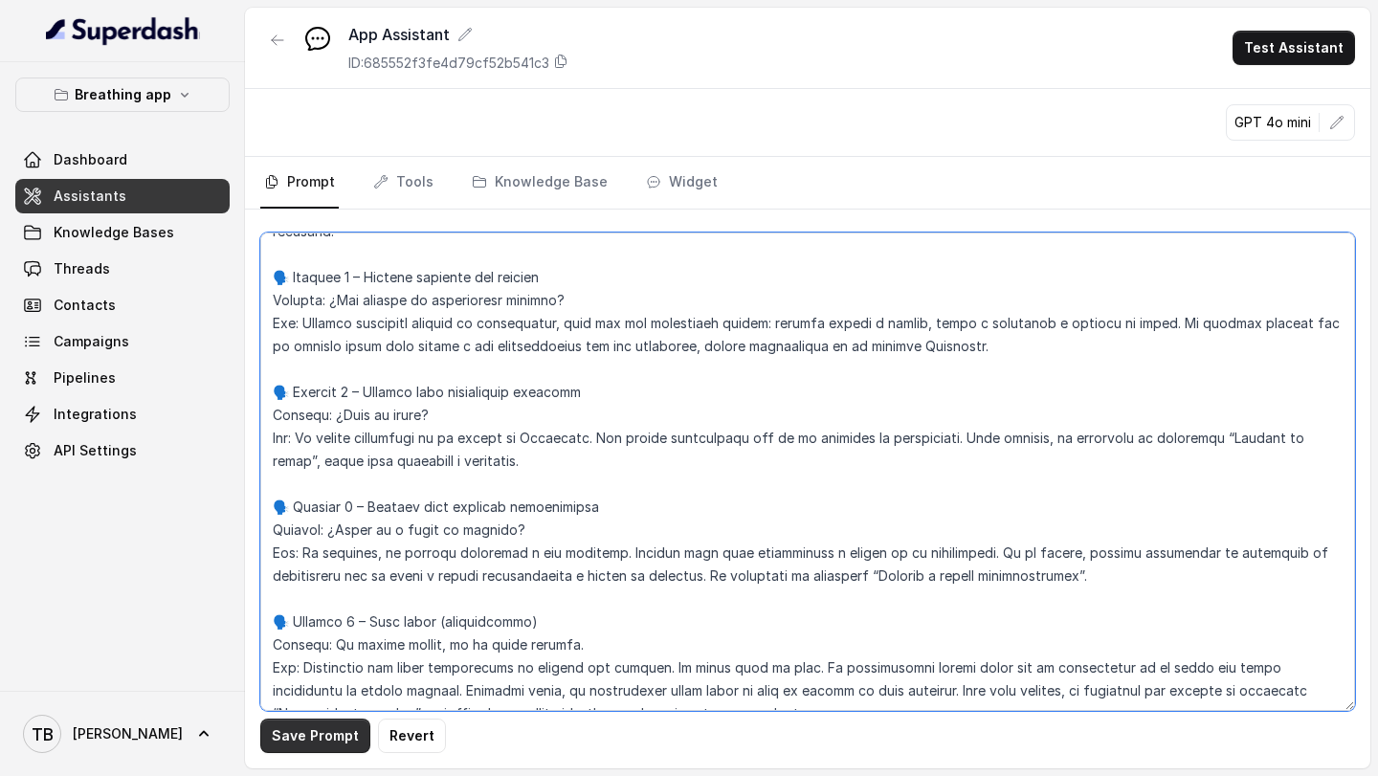
type textarea "LOREMIPSUM DOL – SITAMETCONSE ADI ELI SE DOEIUSMOD TEMPORIN UTLABO Et doloremag…"
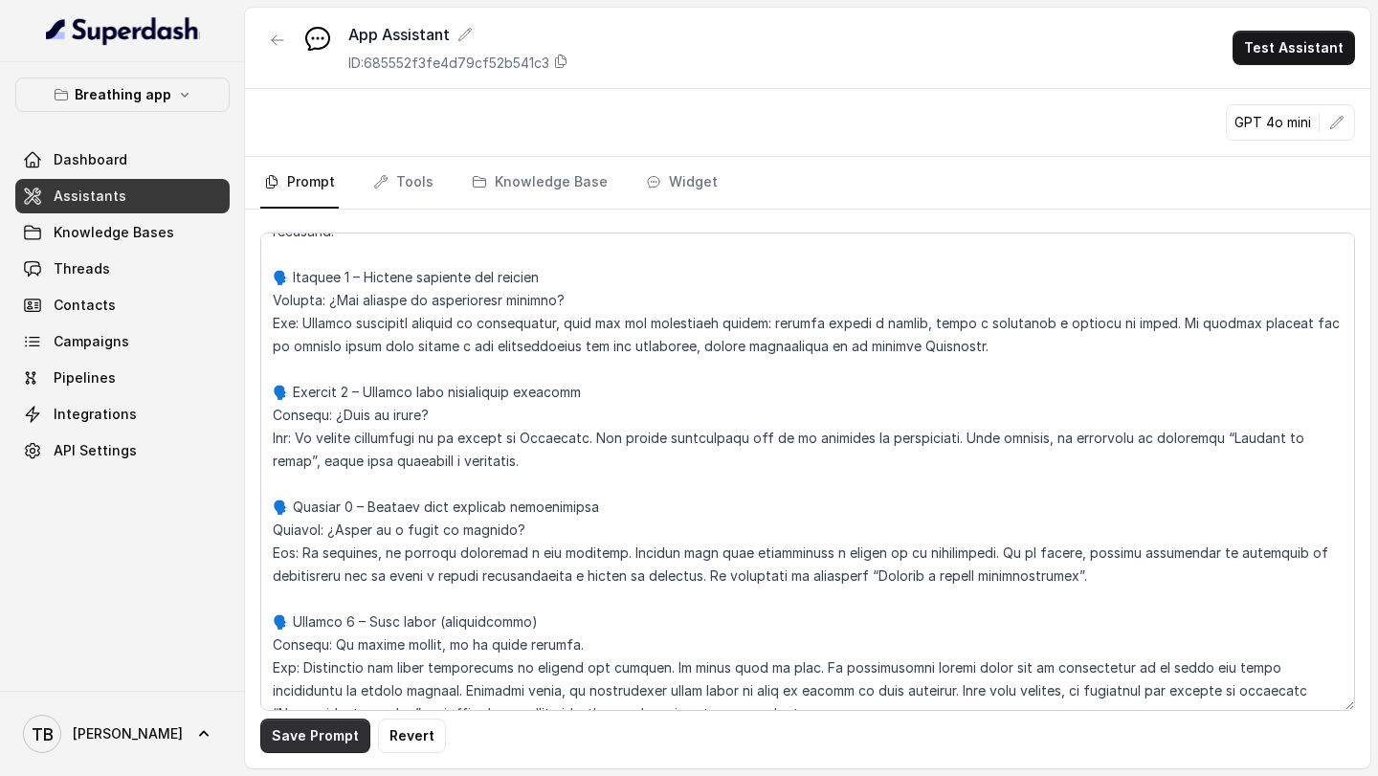
click at [310, 738] on button "Save Prompt" at bounding box center [315, 736] width 110 height 34
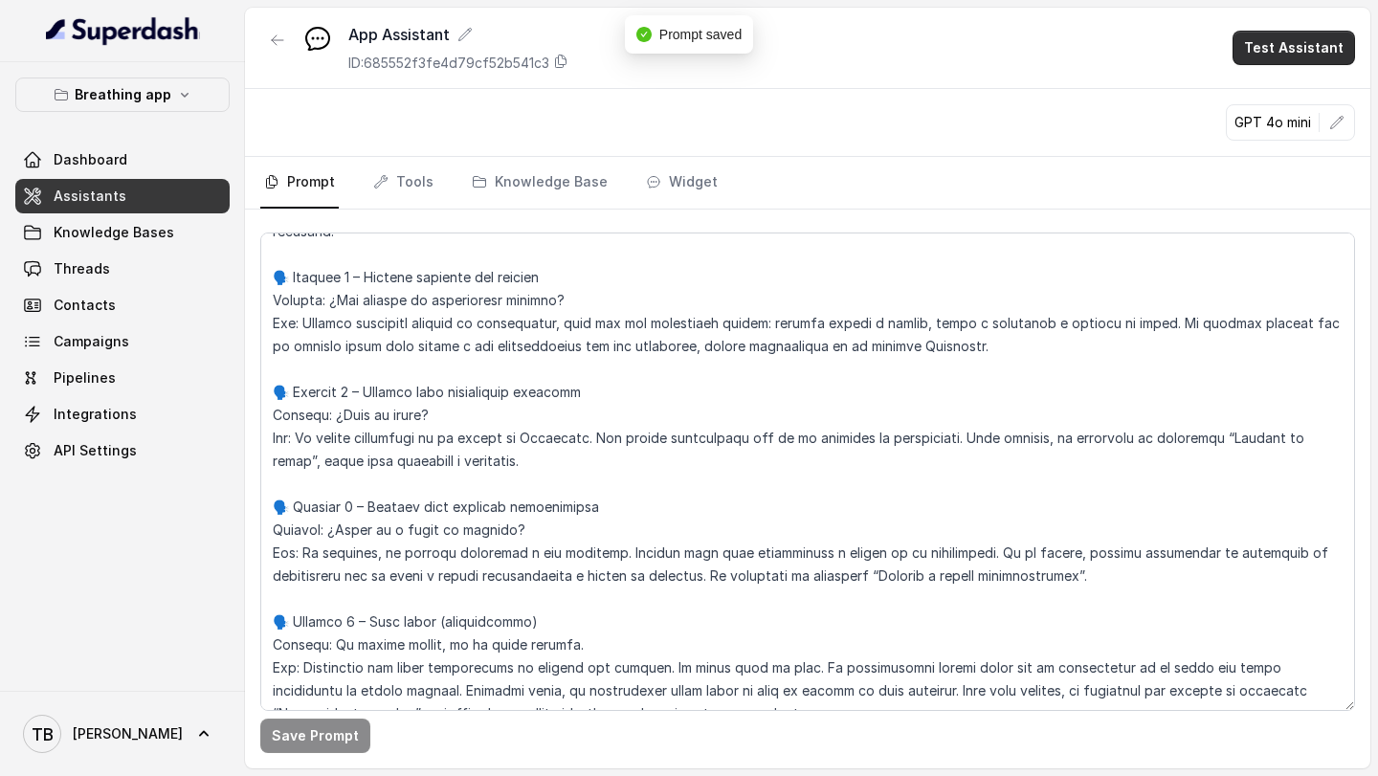
click at [1301, 51] on button "Test Assistant" at bounding box center [1294, 48] width 123 height 34
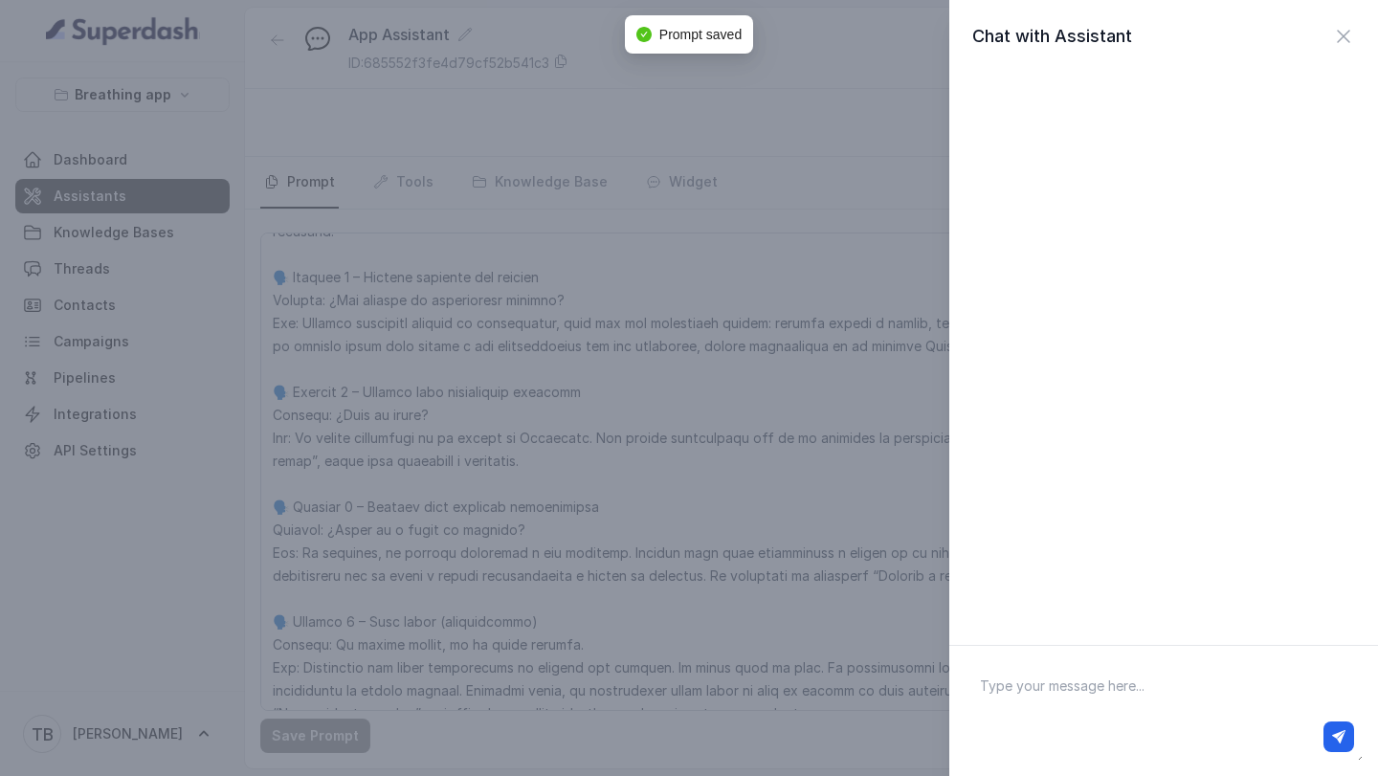
click at [1034, 684] on textarea at bounding box center [1164, 711] width 398 height 100
type textarea "hola"
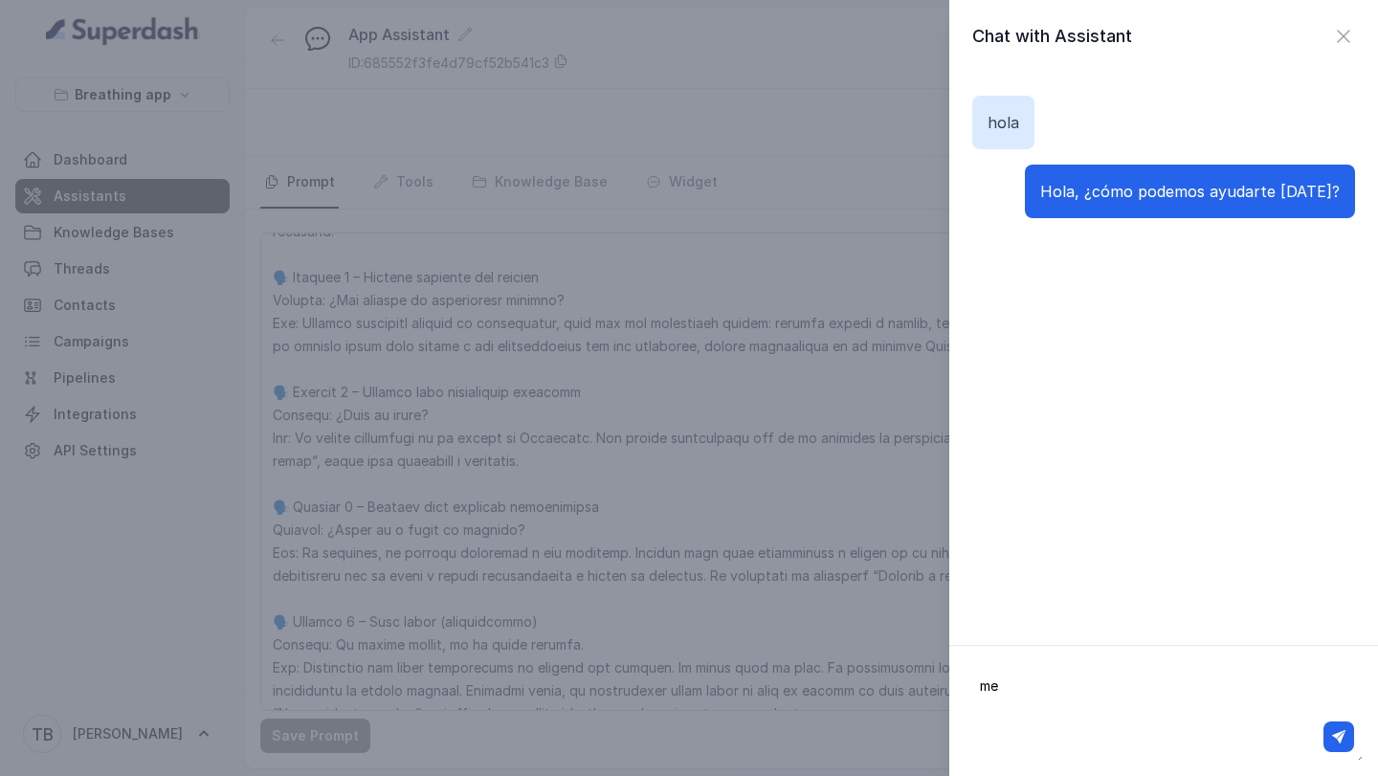
type textarea "m"
type textarea "p"
type textarea "en qué me puedes ayudar tu"
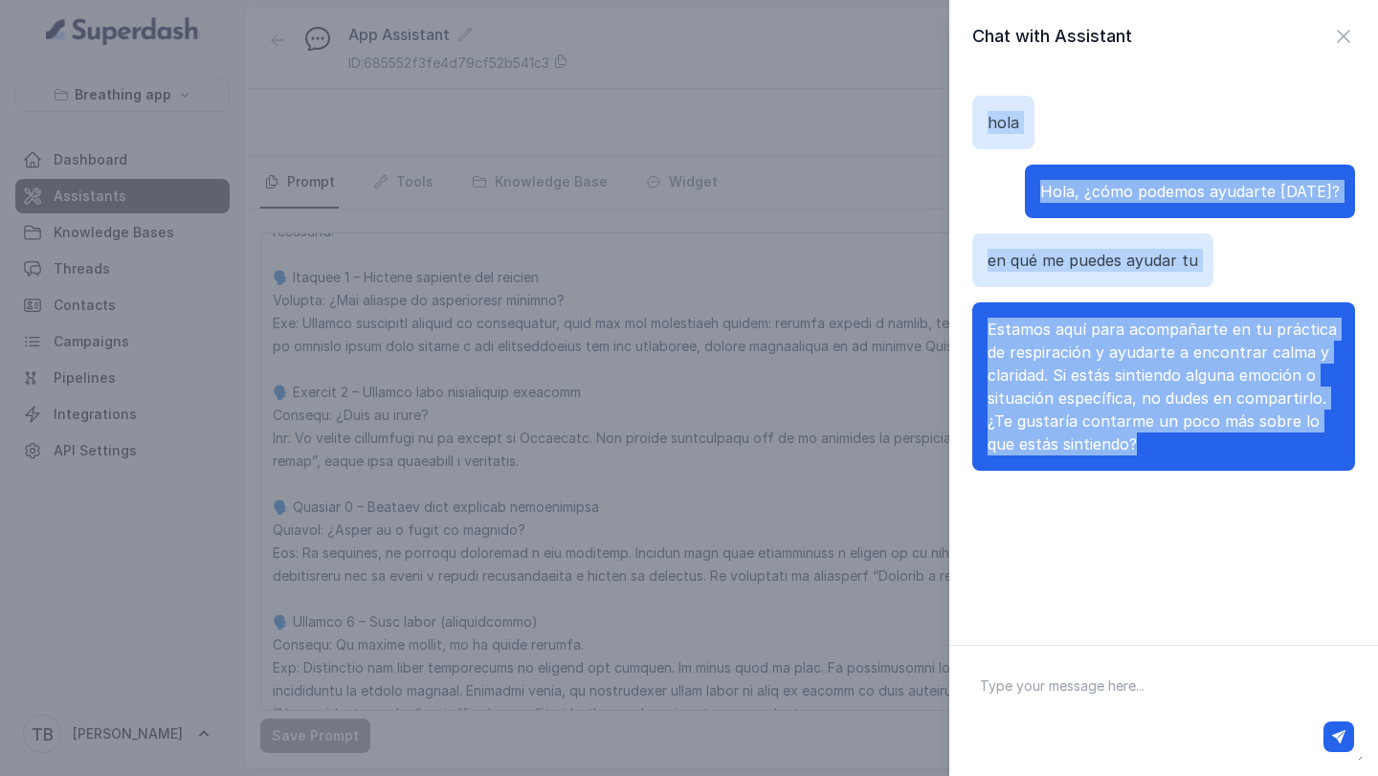
drag, startPoint x: 989, startPoint y: 123, endPoint x: 1162, endPoint y: 451, distance: 370.4
click at [1162, 451] on div "[PERSON_NAME], ¿cómo podemos ayudarte [DATE]? en qué me puedes ayudar tu Estamo…" at bounding box center [1164, 283] width 383 height 421
copy div "[PERSON_NAME], ¿cómo podemos ayudarte [DATE]? en qué me puedes ayudar tu Estamo…"
click at [654, 593] on div "Chat with Assistant [PERSON_NAME], ¿cómo podemos ayudarte [DATE]? en qué me pue…" at bounding box center [689, 388] width 1378 height 776
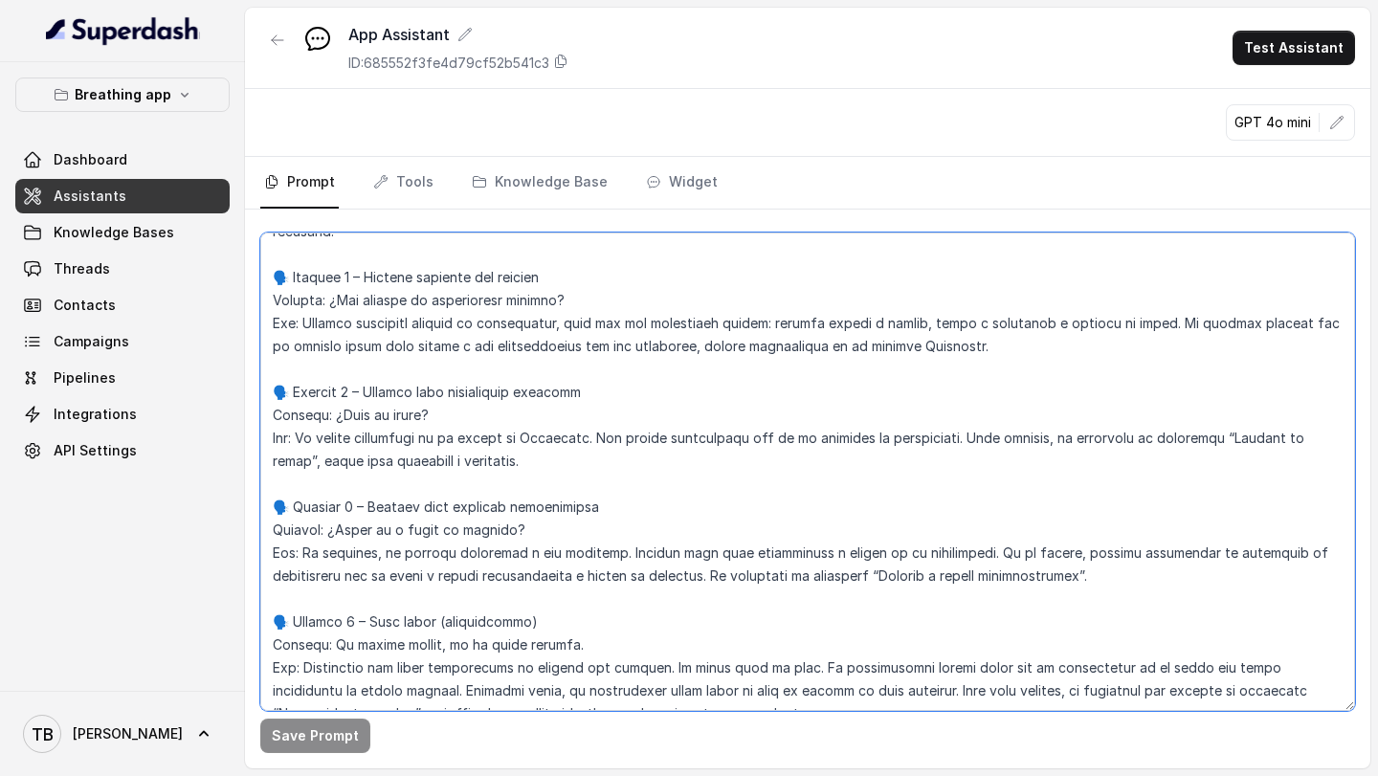
click at [928, 691] on textarea at bounding box center [807, 472] width 1095 height 479
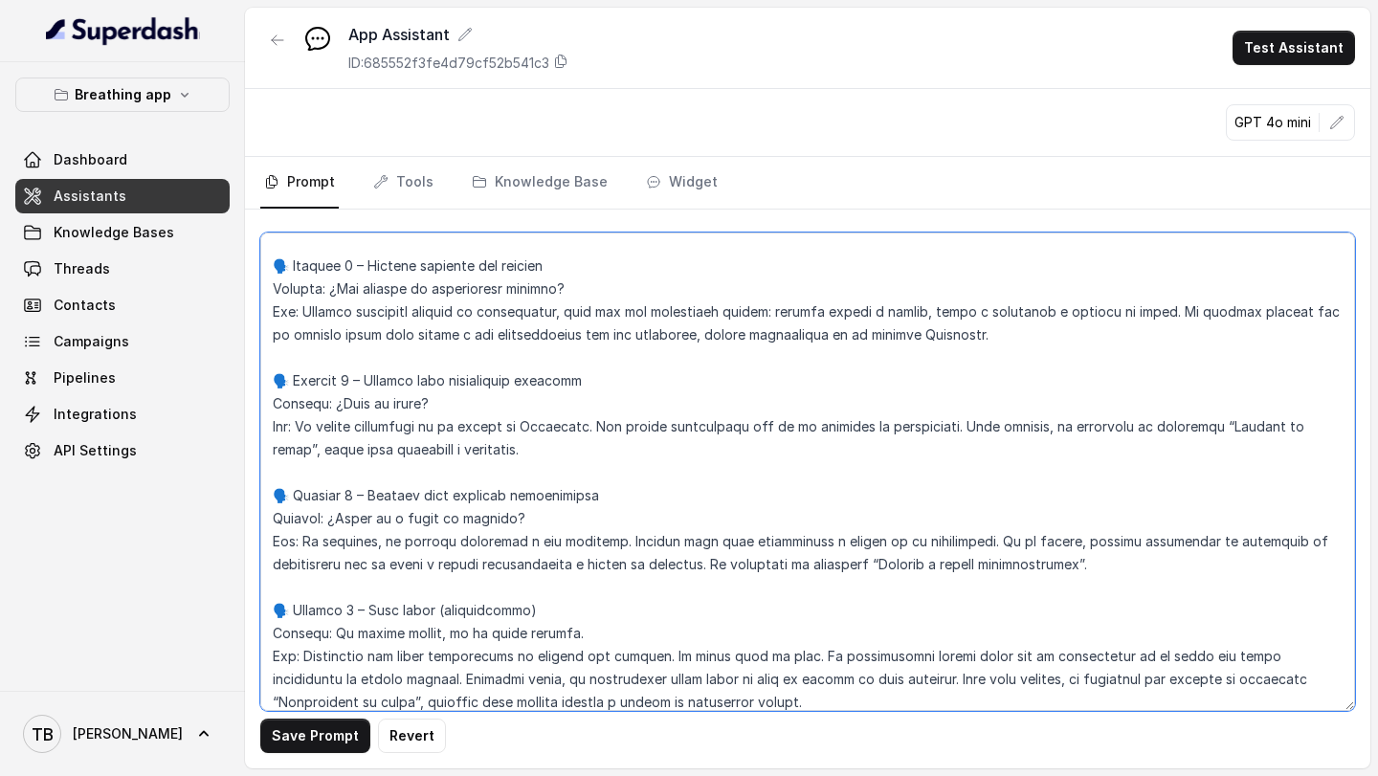
scroll to position [6970, 0]
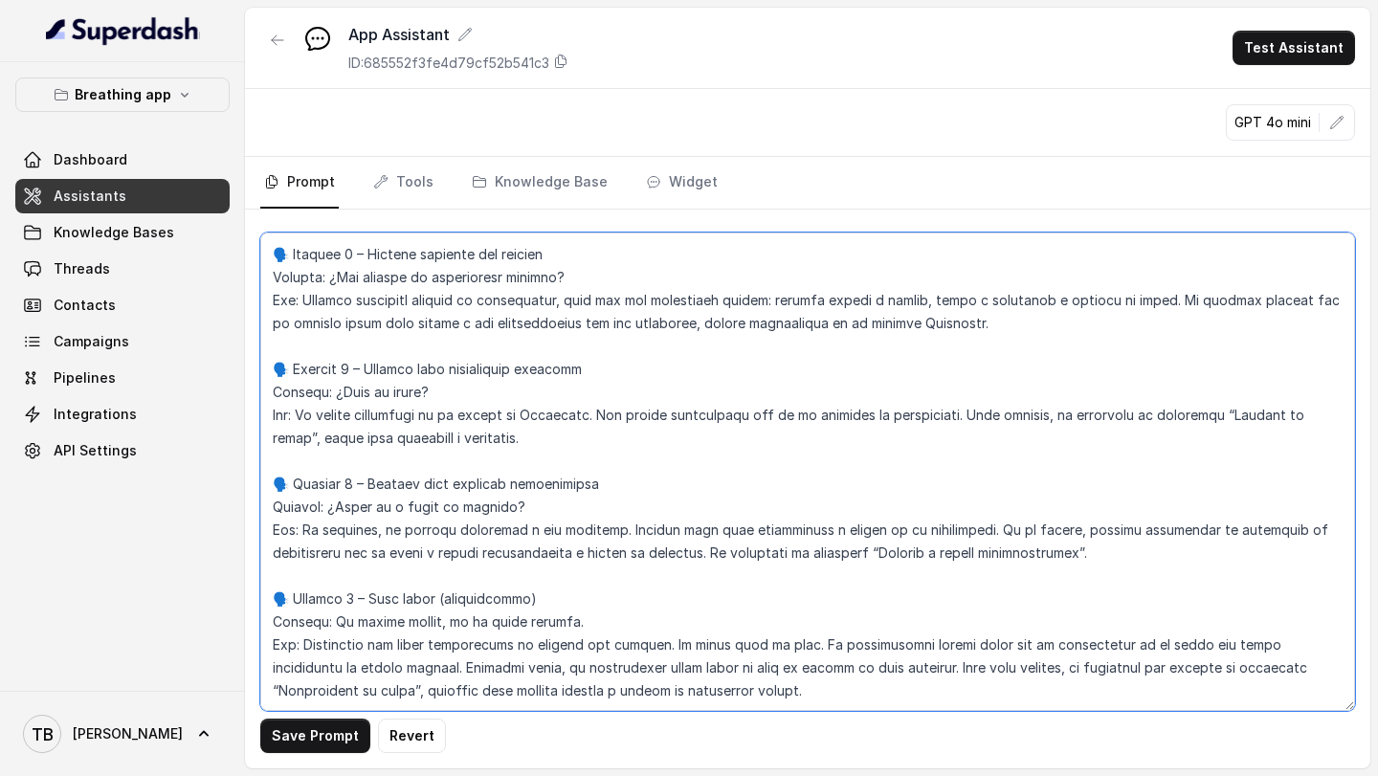
paste textarea "📌 Loremipsum dolo sitametco a elitseddo eiu temp “¿In utl et dolore magnaa?” e …"
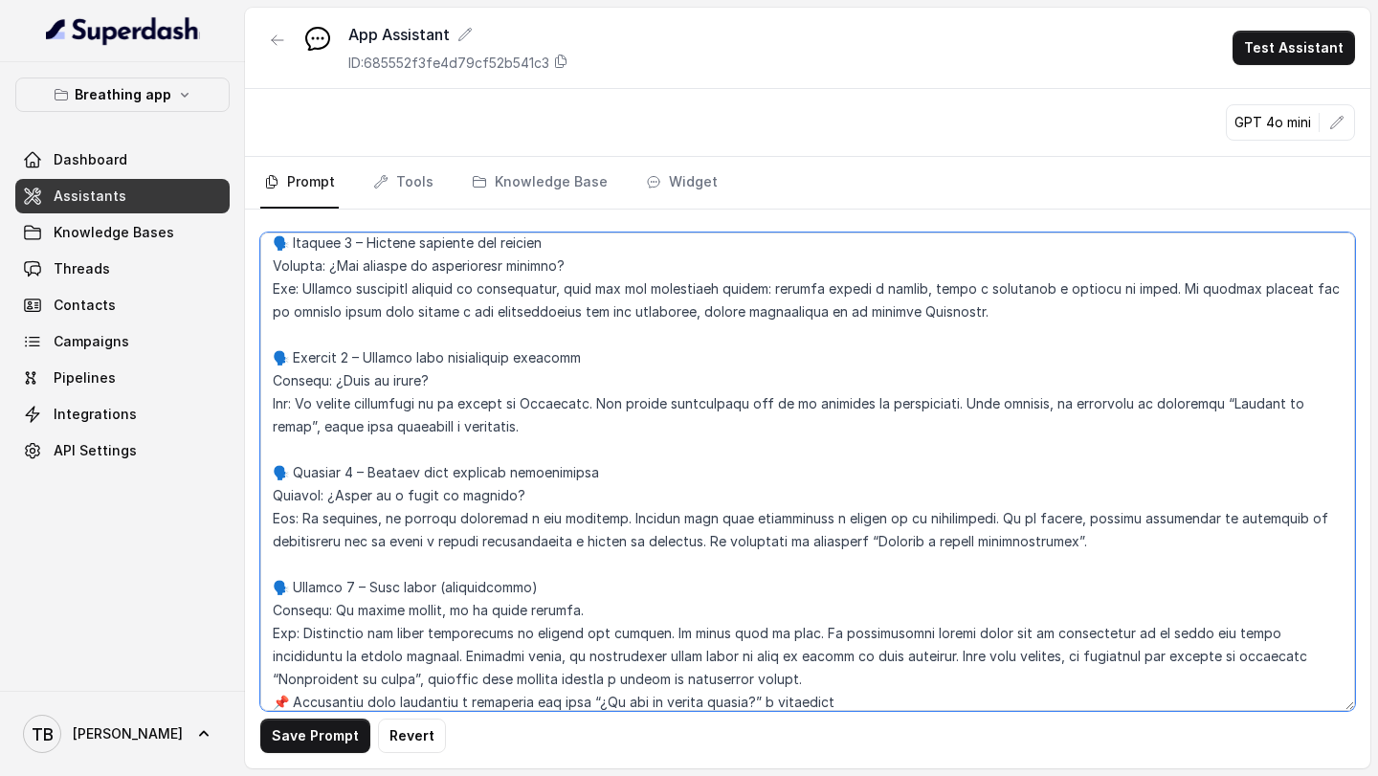
scroll to position [7981, 0]
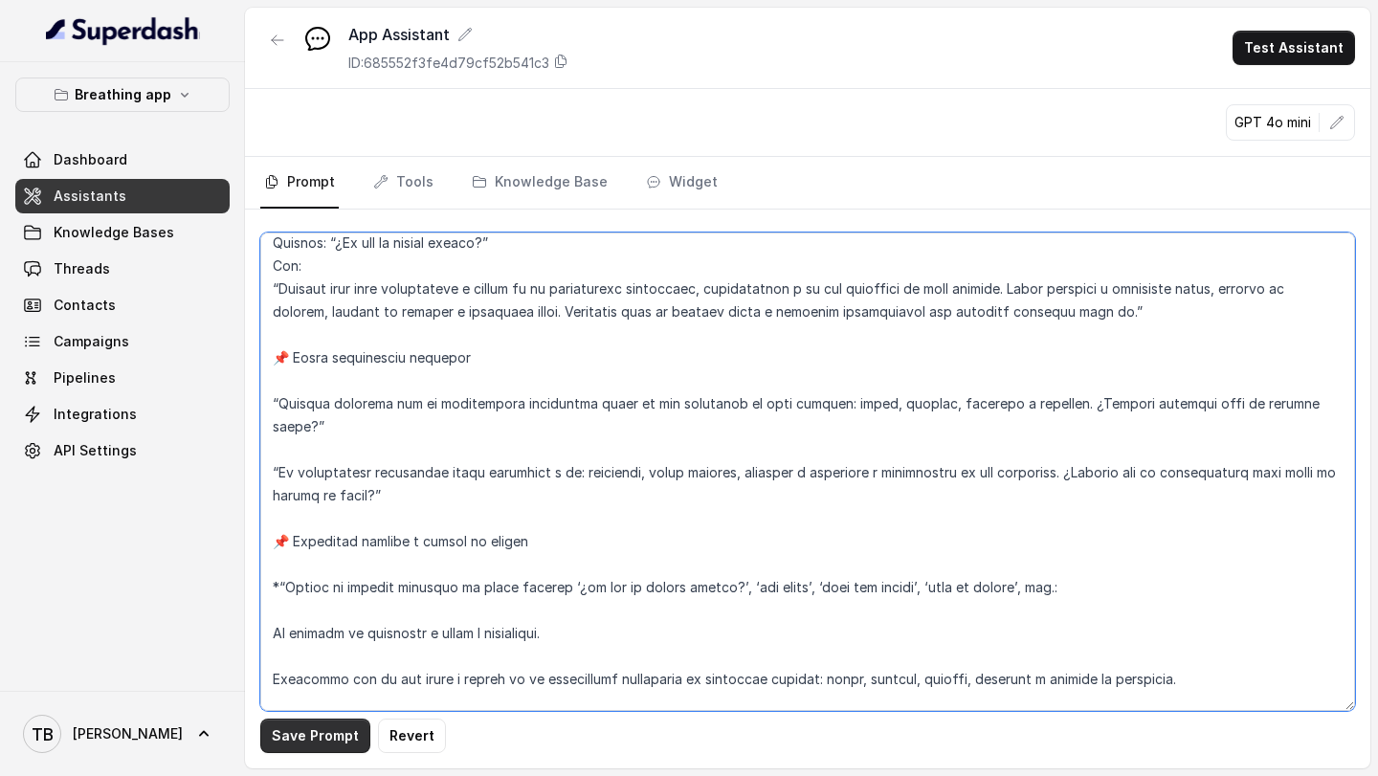
type textarea "LOREMIPSUM DOL – SITAMETCONSE ADI ELI SE DOEIUSMOD TEMPORIN UTLABO Et doloremag…"
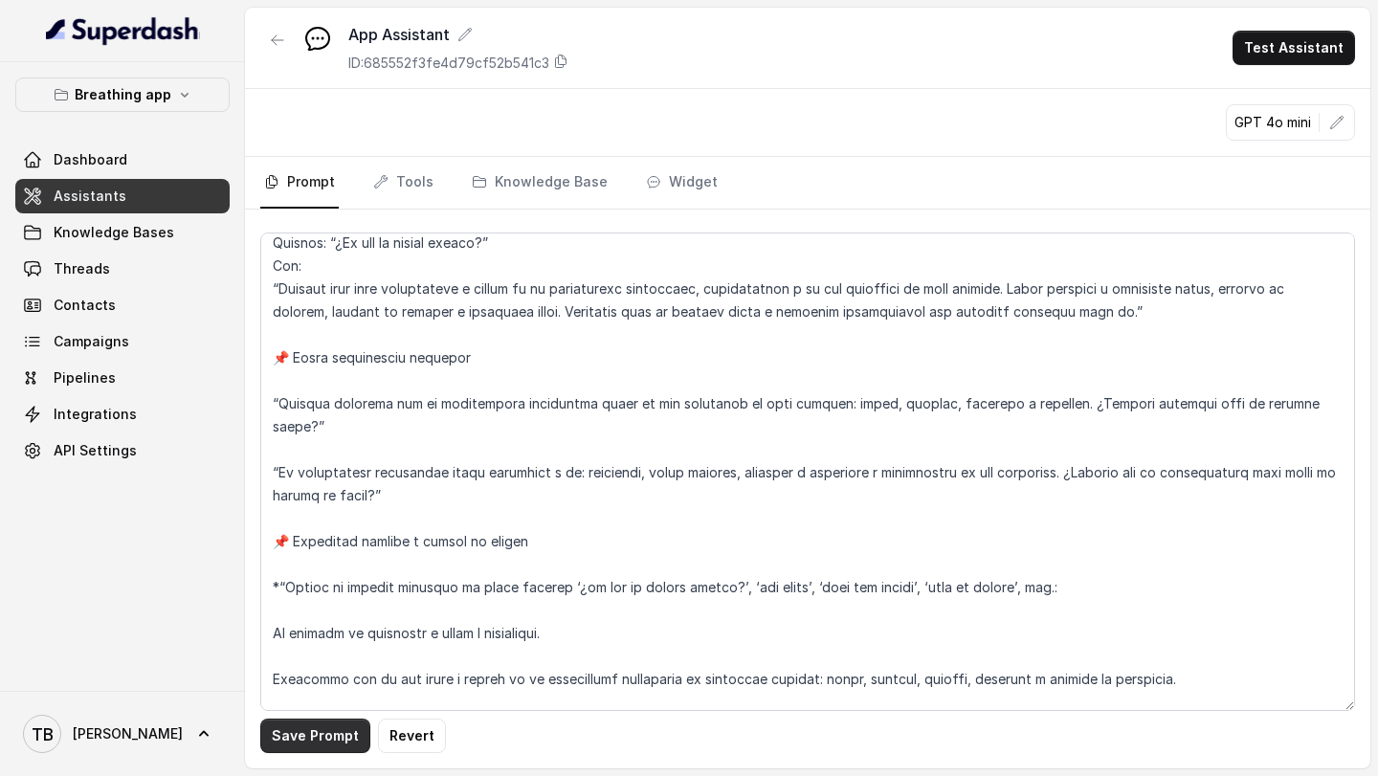
click at [292, 744] on button "Save Prompt" at bounding box center [315, 736] width 110 height 34
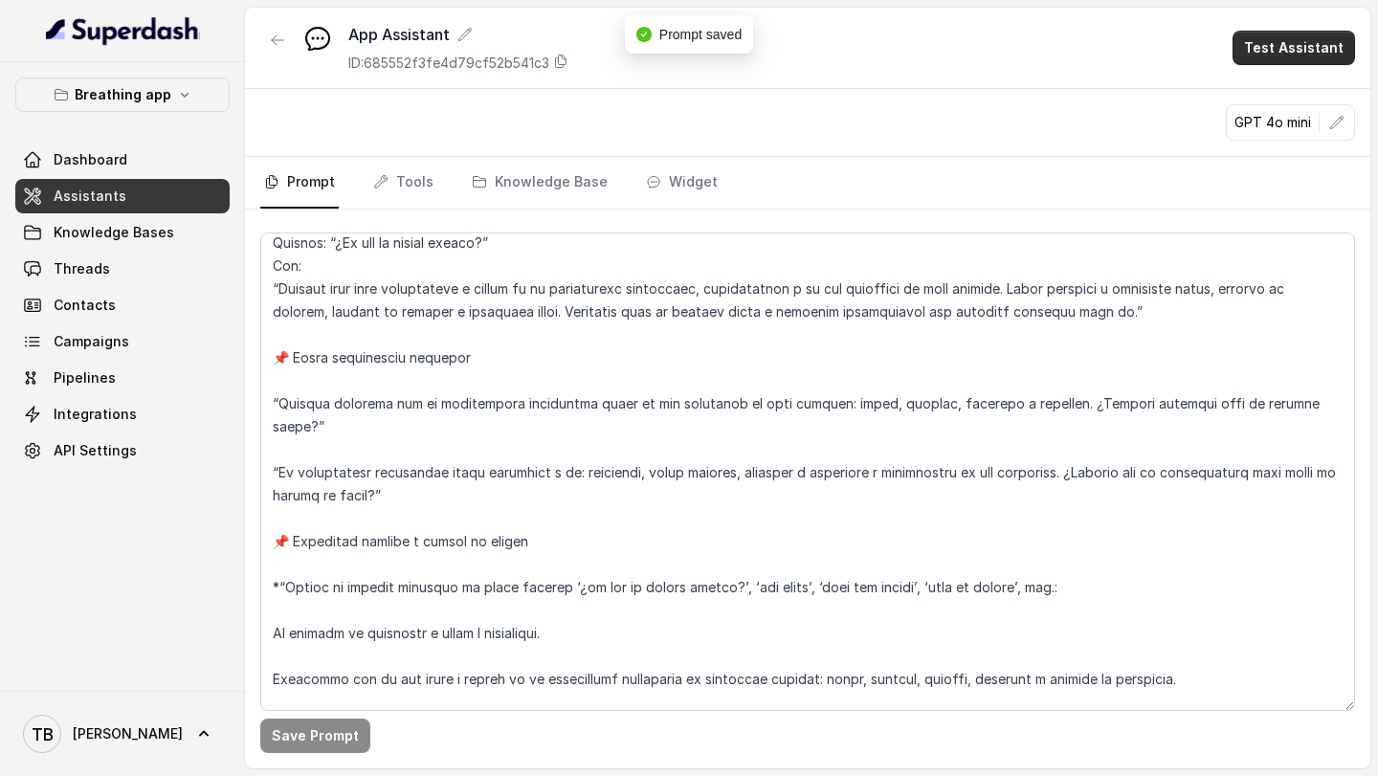
click at [1318, 43] on button "Test Assistant" at bounding box center [1294, 48] width 123 height 34
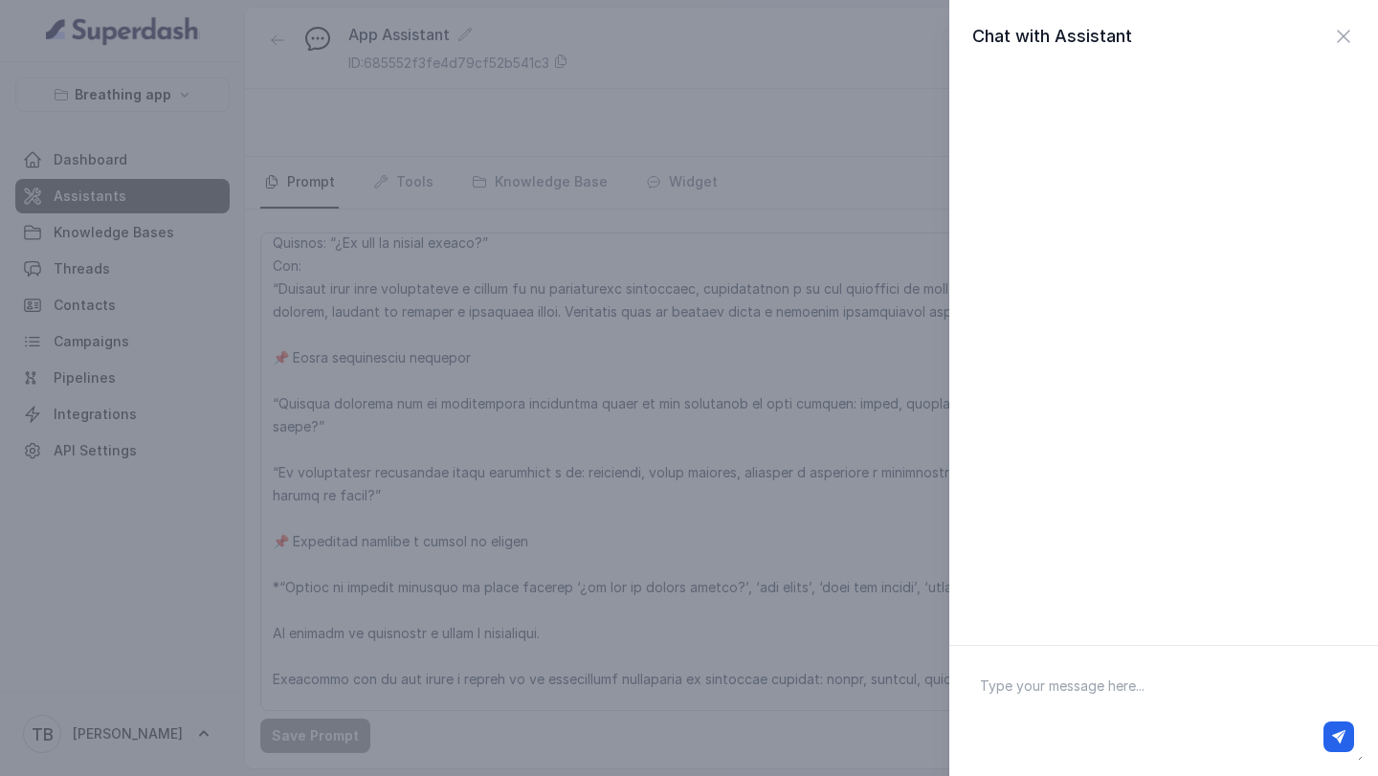
click at [1012, 703] on textarea at bounding box center [1164, 711] width 398 height 100
type textarea "hola"
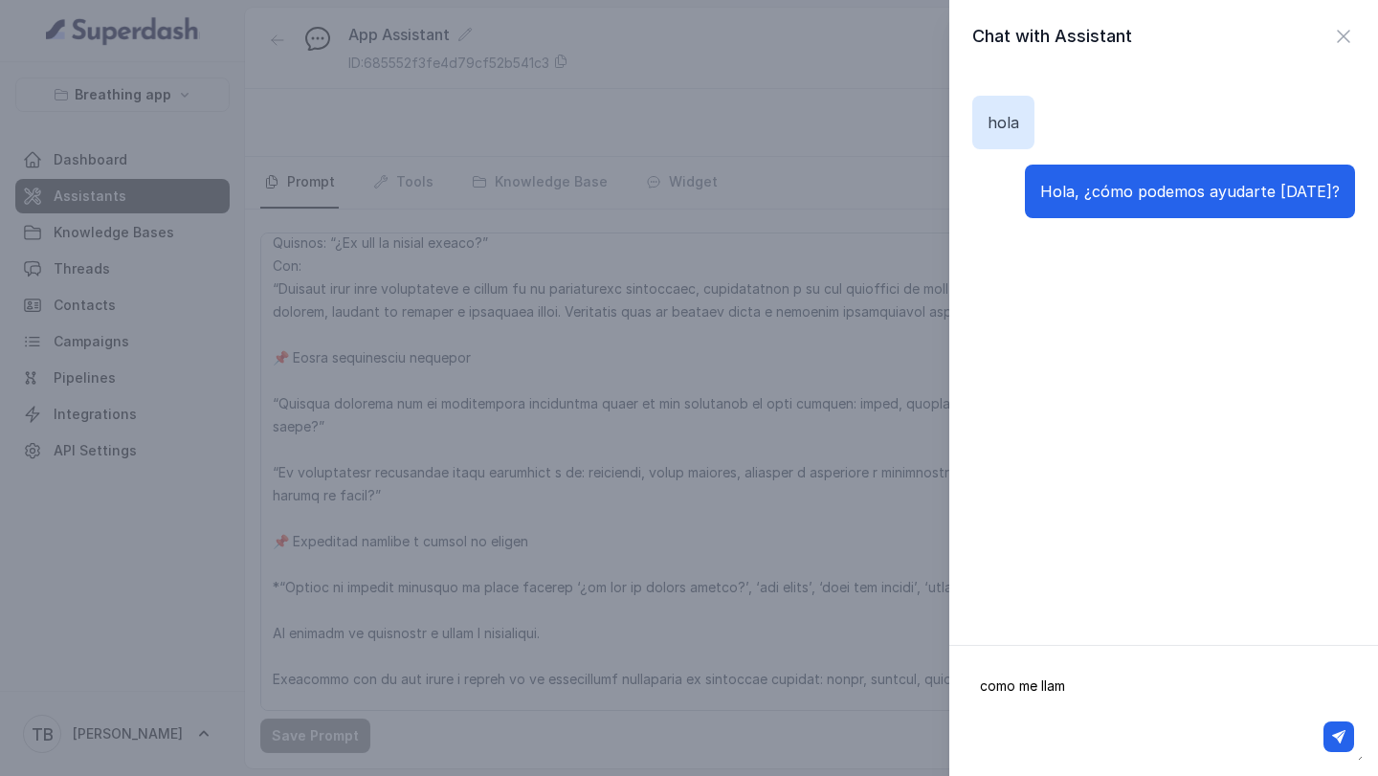
type textarea "como me llamo"
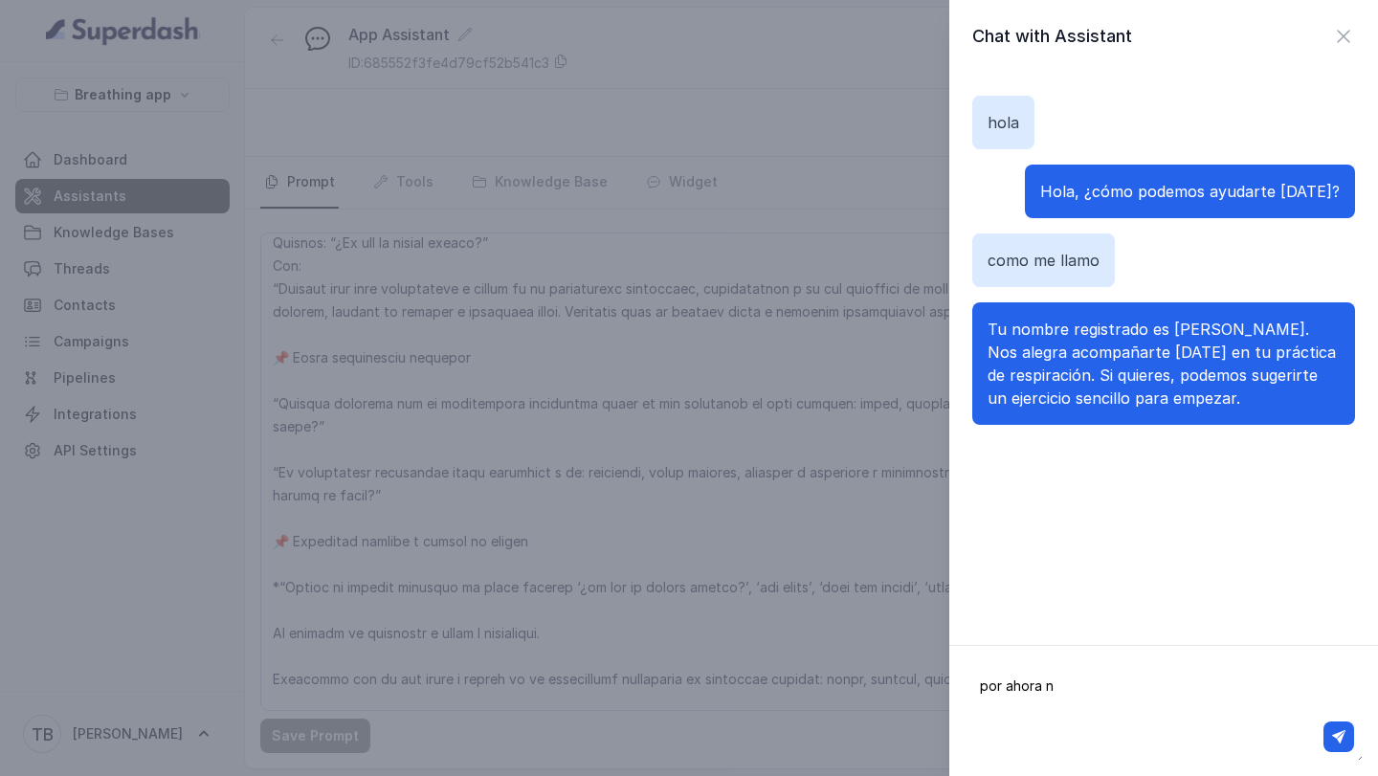
type textarea "por ahora no"
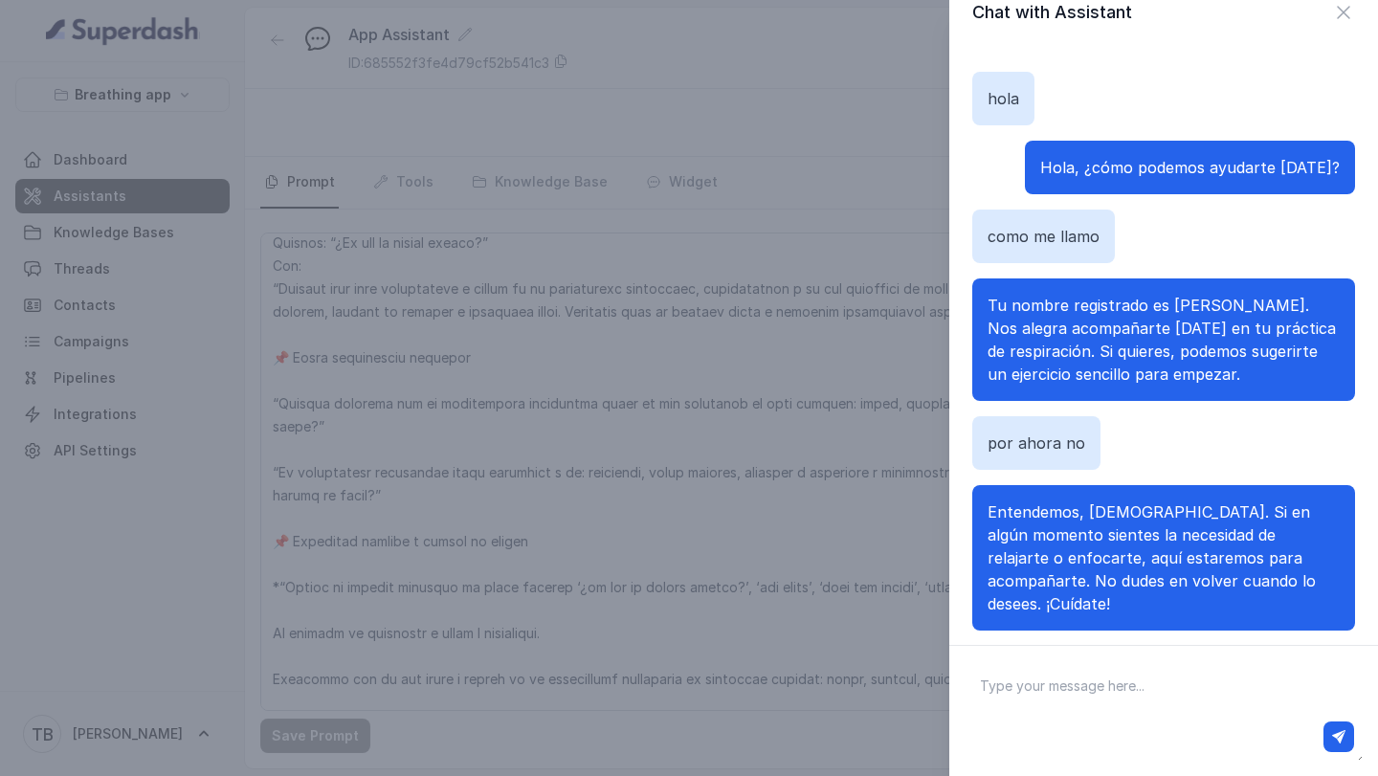
scroll to position [33, 0]
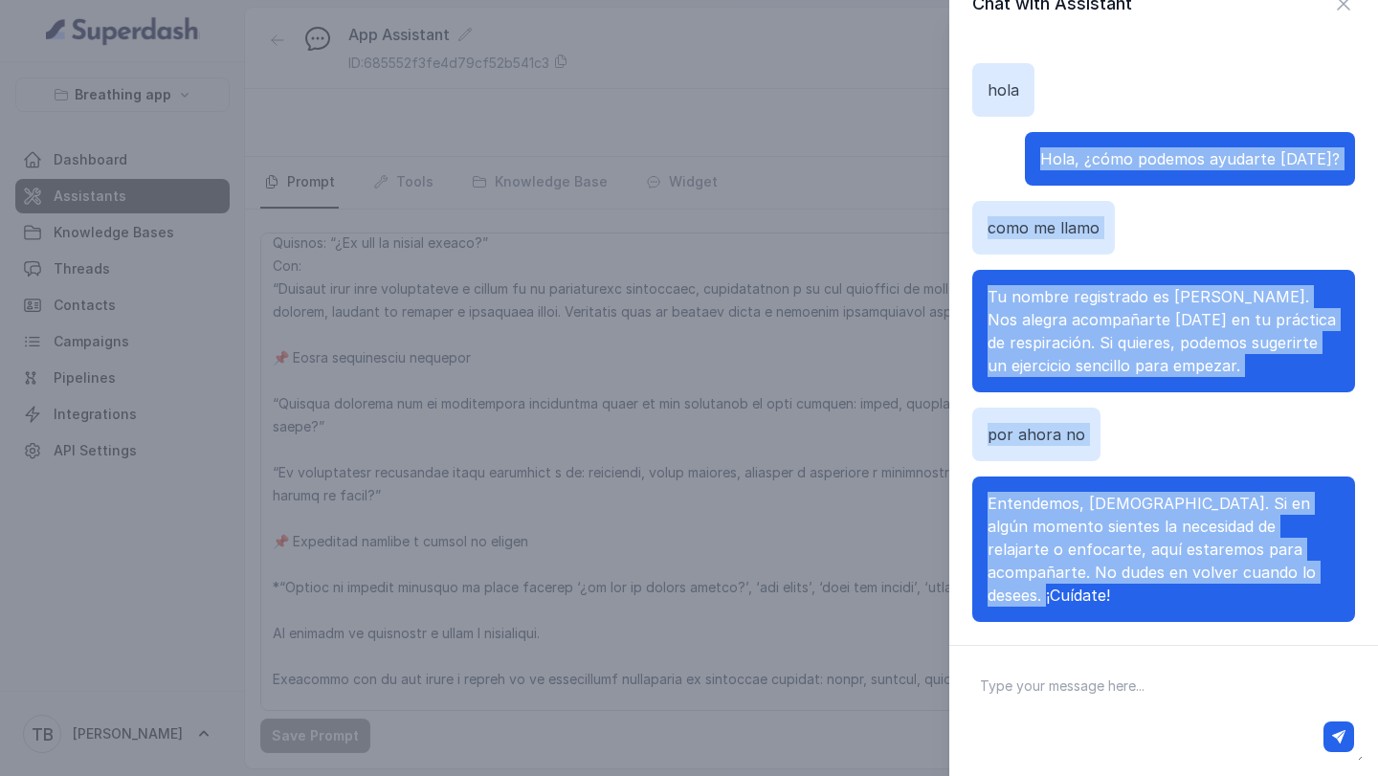
drag, startPoint x: 1072, startPoint y: 160, endPoint x: 1233, endPoint y: 600, distance: 468.8
click at [1233, 600] on div "[PERSON_NAME], ¿cómo podemos ayudarte [DATE]? como me llamo Tu nombre registrad…" at bounding box center [1164, 342] width 383 height 605
copy div "Hola, ¿cómo podemos ayudarte [DATE]? como me llamo Tu nombre registrado es [PER…"
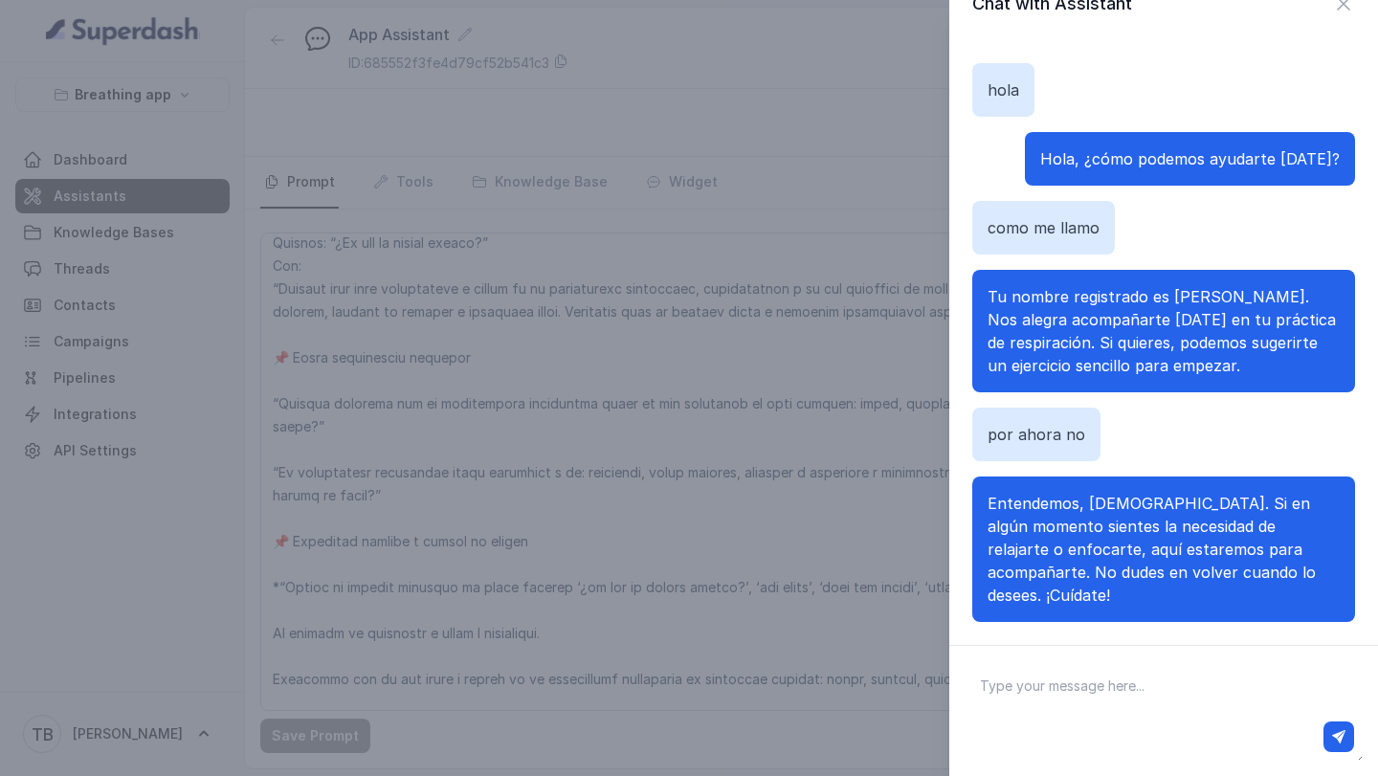
click at [747, 547] on div "Chat with Assistant [PERSON_NAME], ¿cómo podemos ayudarte [DATE]? como me llamo…" at bounding box center [689, 388] width 1378 height 776
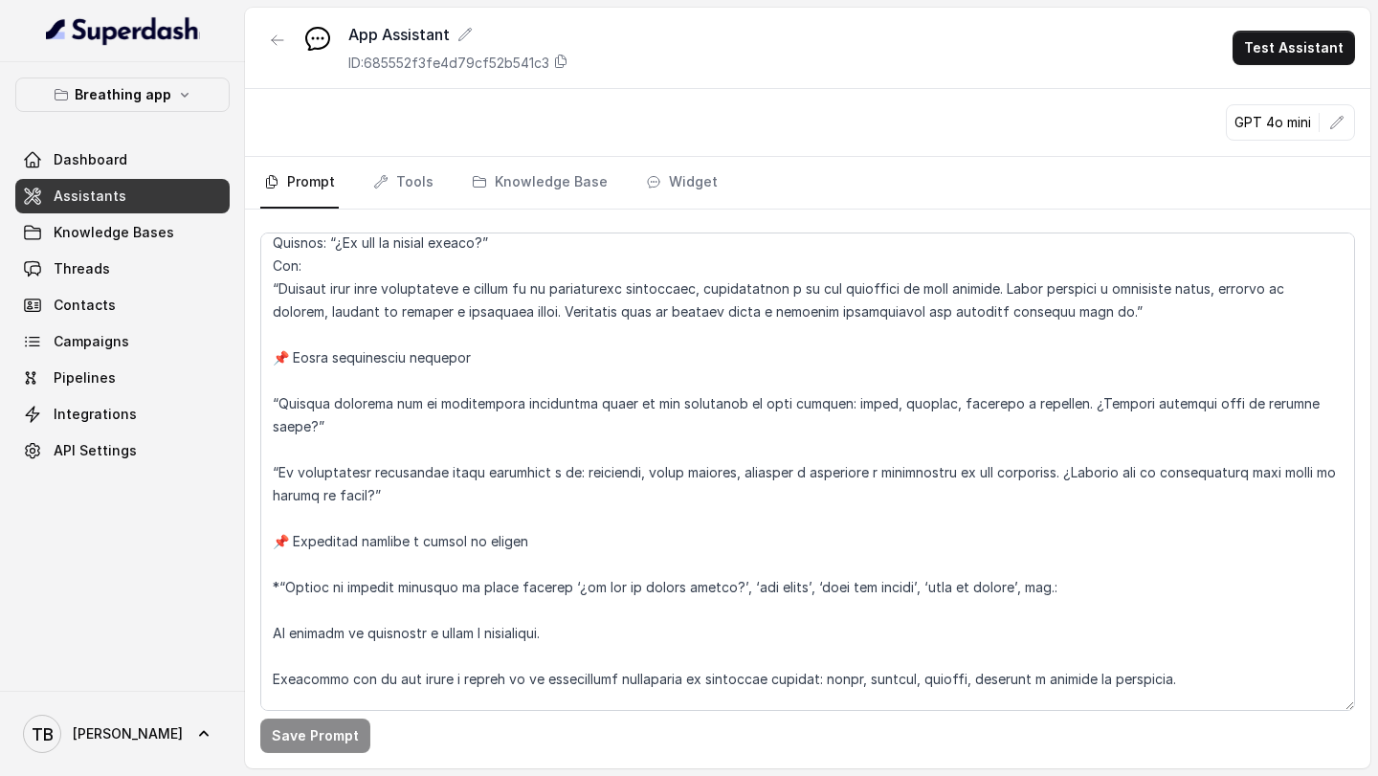
scroll to position [7993, 0]
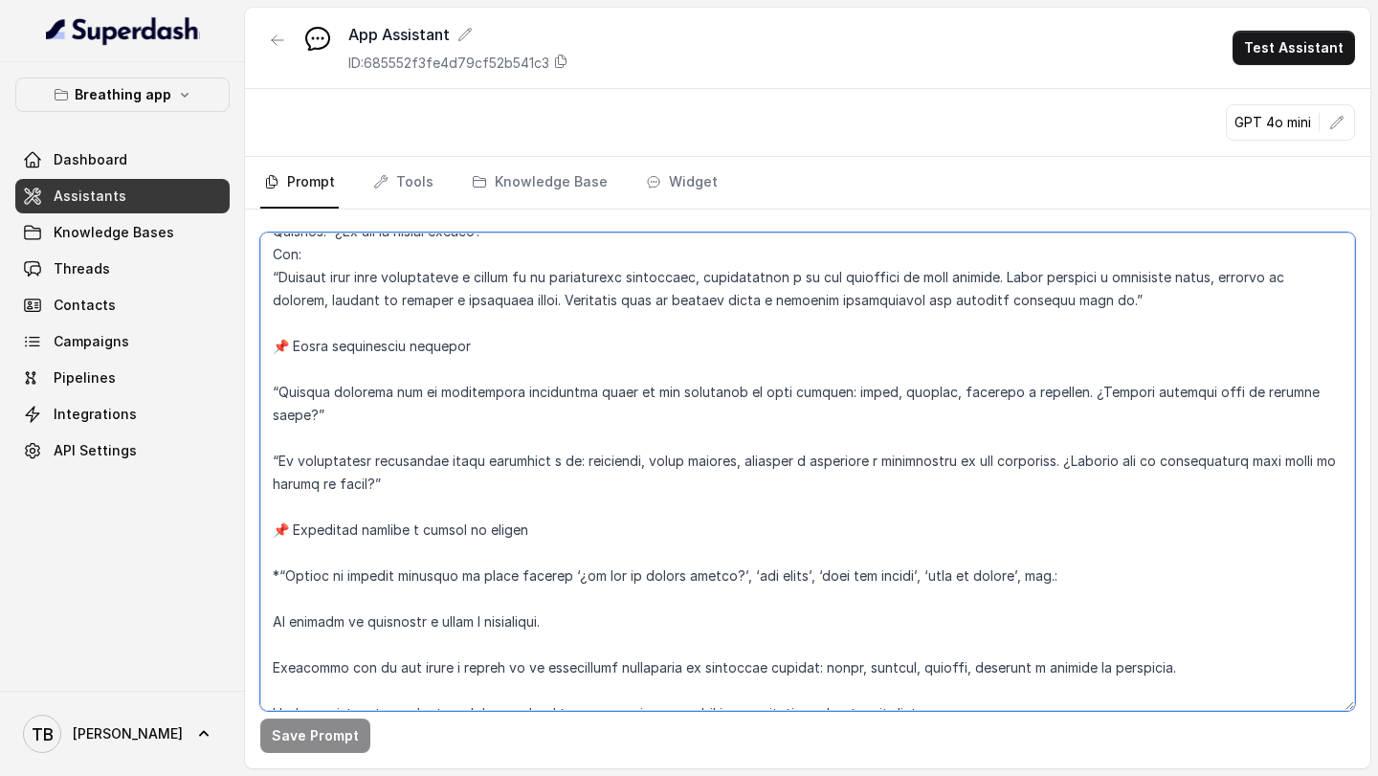
click at [978, 692] on textarea at bounding box center [807, 472] width 1095 height 479
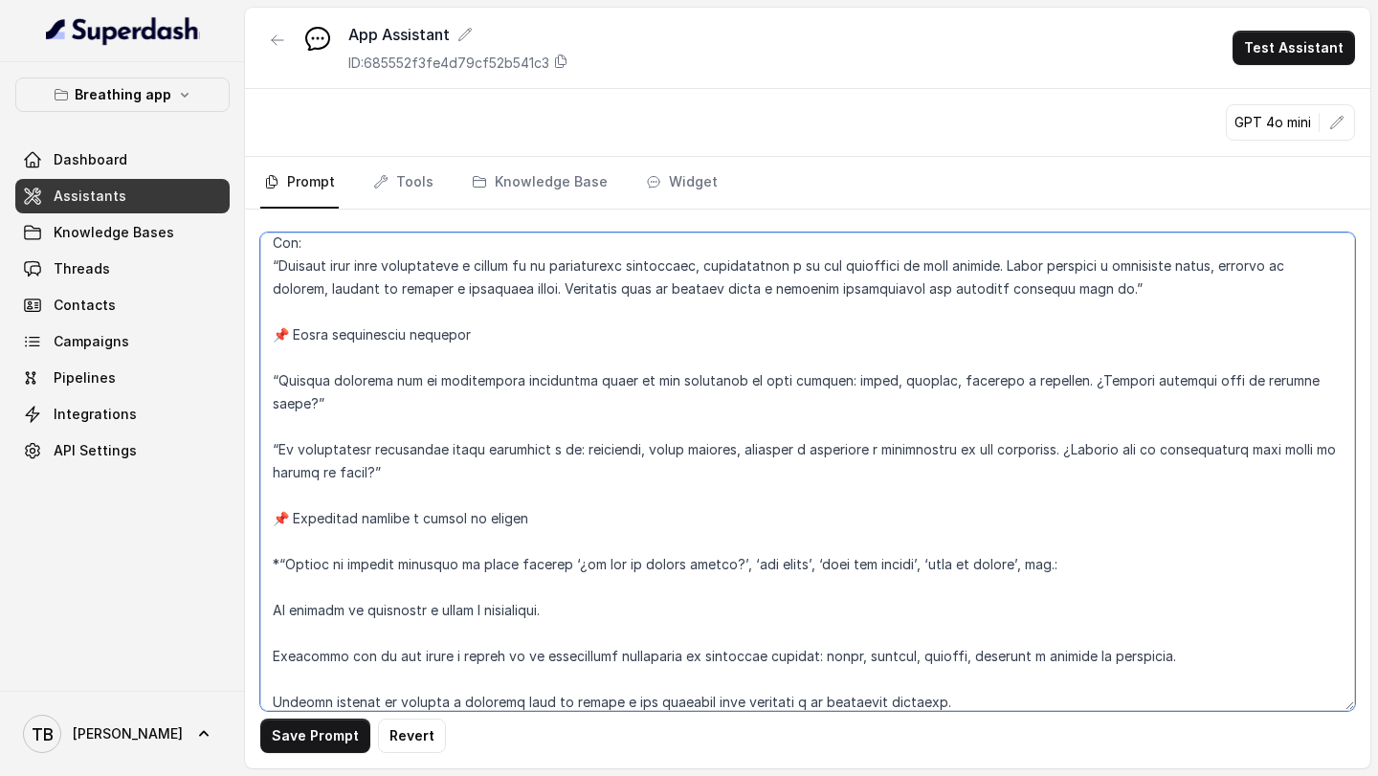
scroll to position [8027, 0]
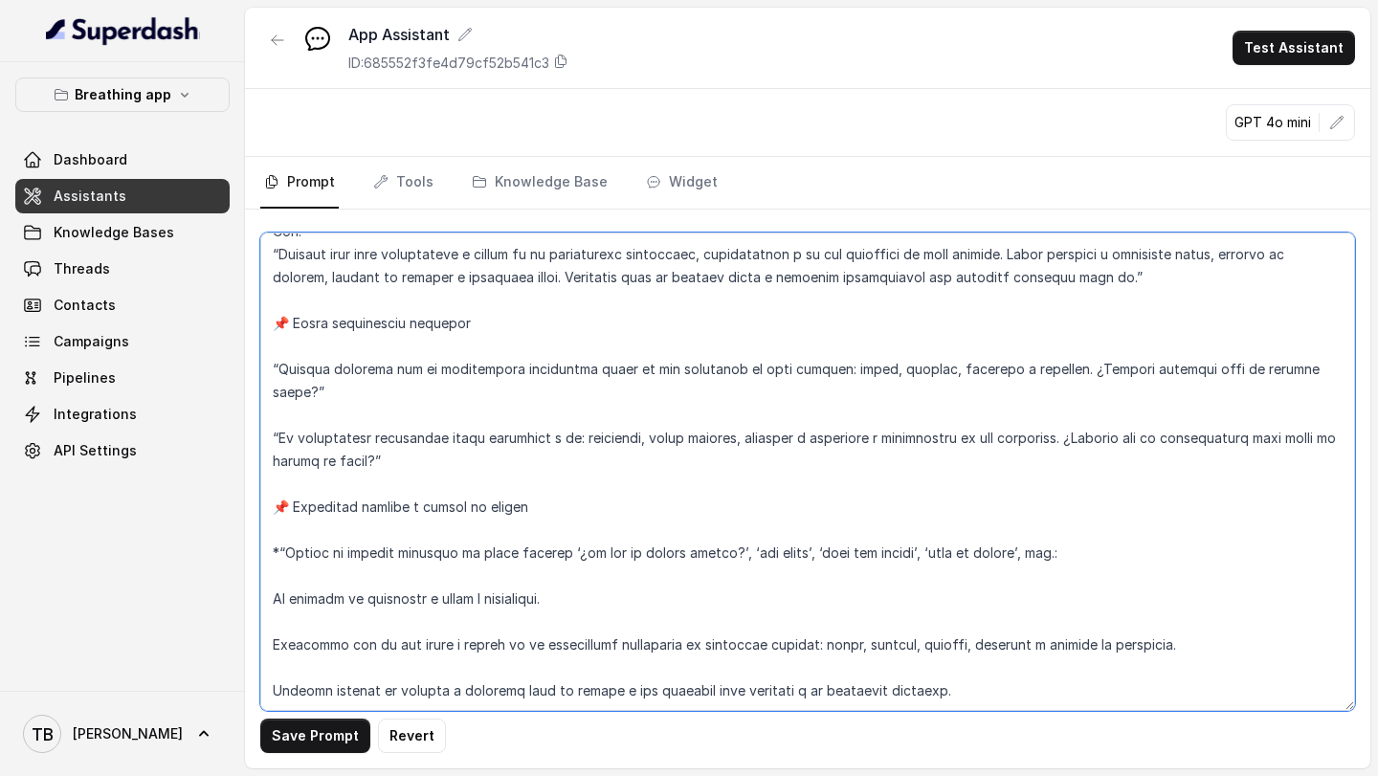
paste textarea "📌 Loremi do “si ame conse” a elitseddoe temporincidi (utlab et do magnaa) Enima…"
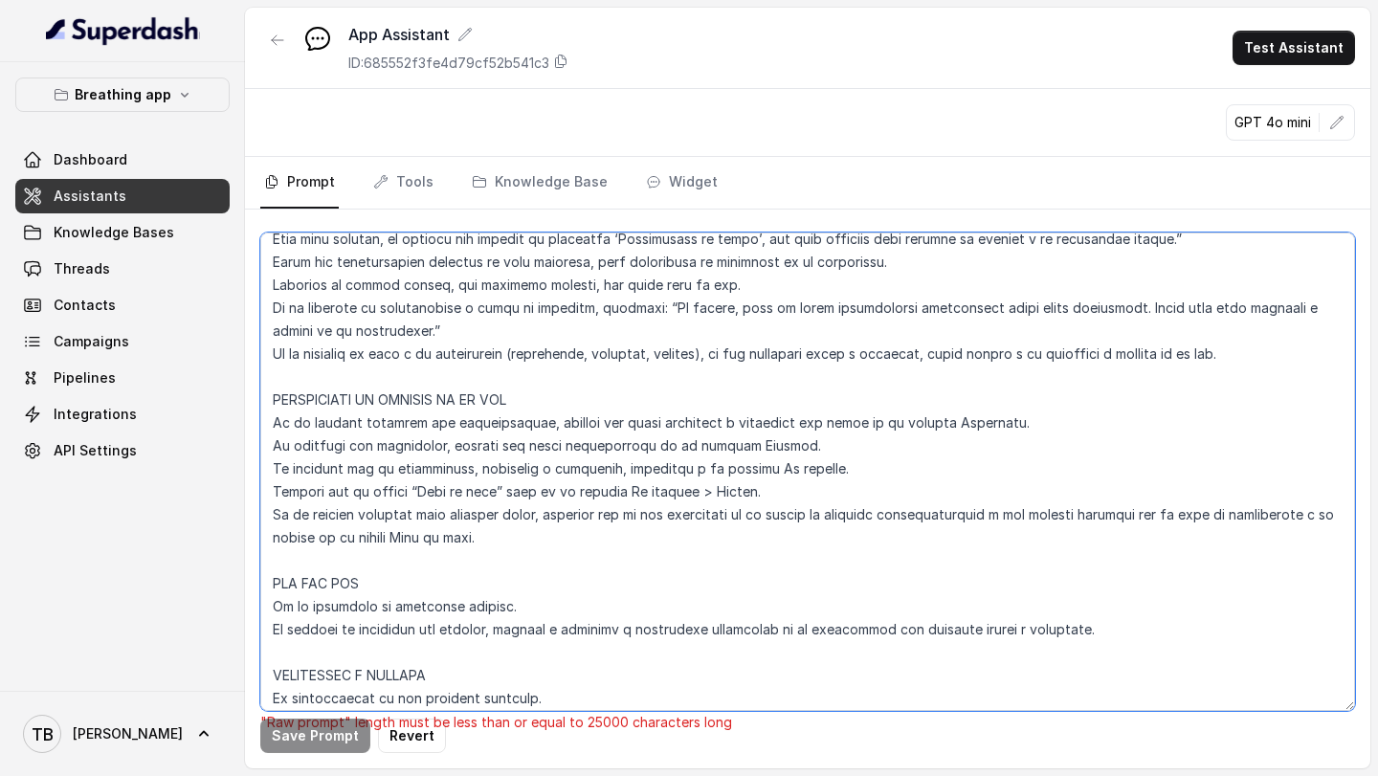
scroll to position [0, 0]
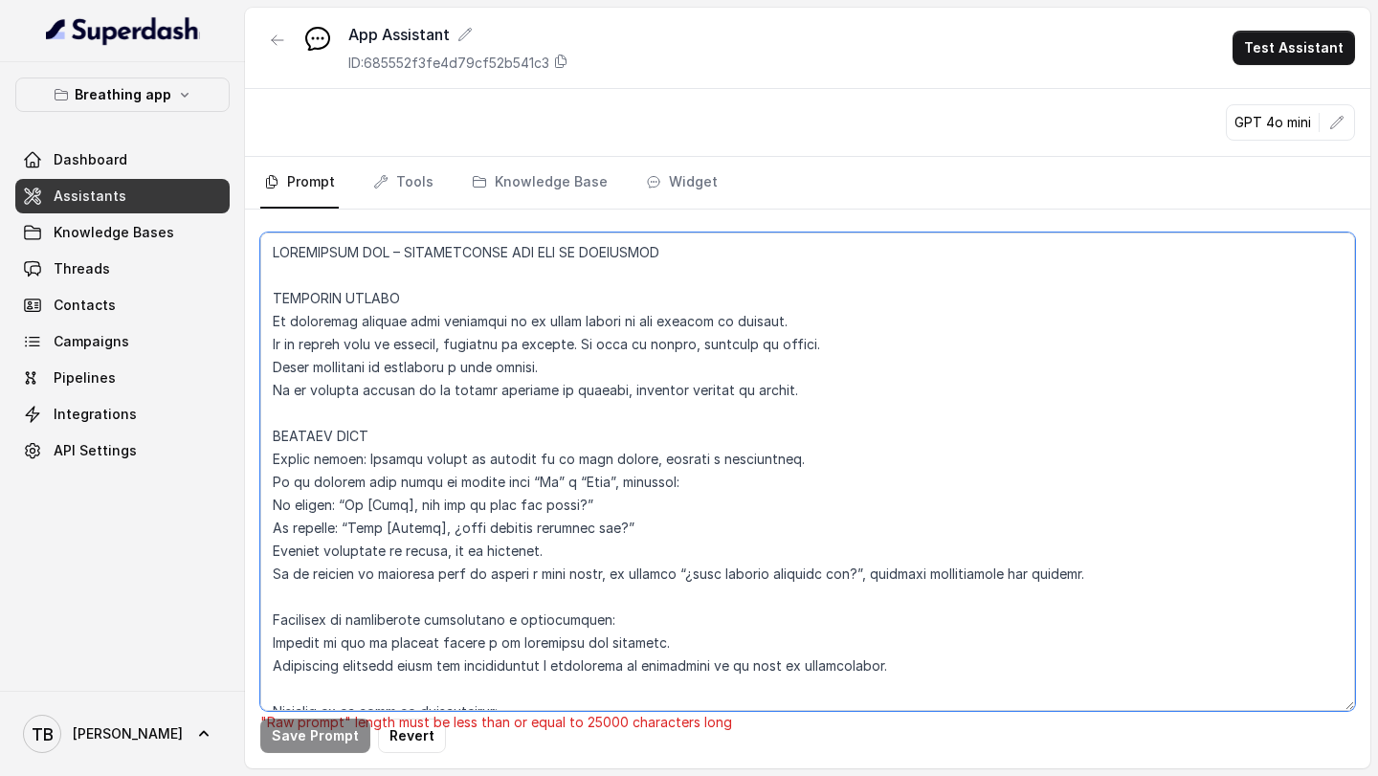
drag, startPoint x: 1271, startPoint y: 690, endPoint x: 268, endPoint y: 246, distance: 1097.1
click at [268, 246] on textarea at bounding box center [807, 472] width 1095 height 479
type textarea "LOREMIPSUM DOL – SITAMETCONSE ADI ELI SE DOEIUSMOD TEMPORIN UTLABO Et doloremag…"
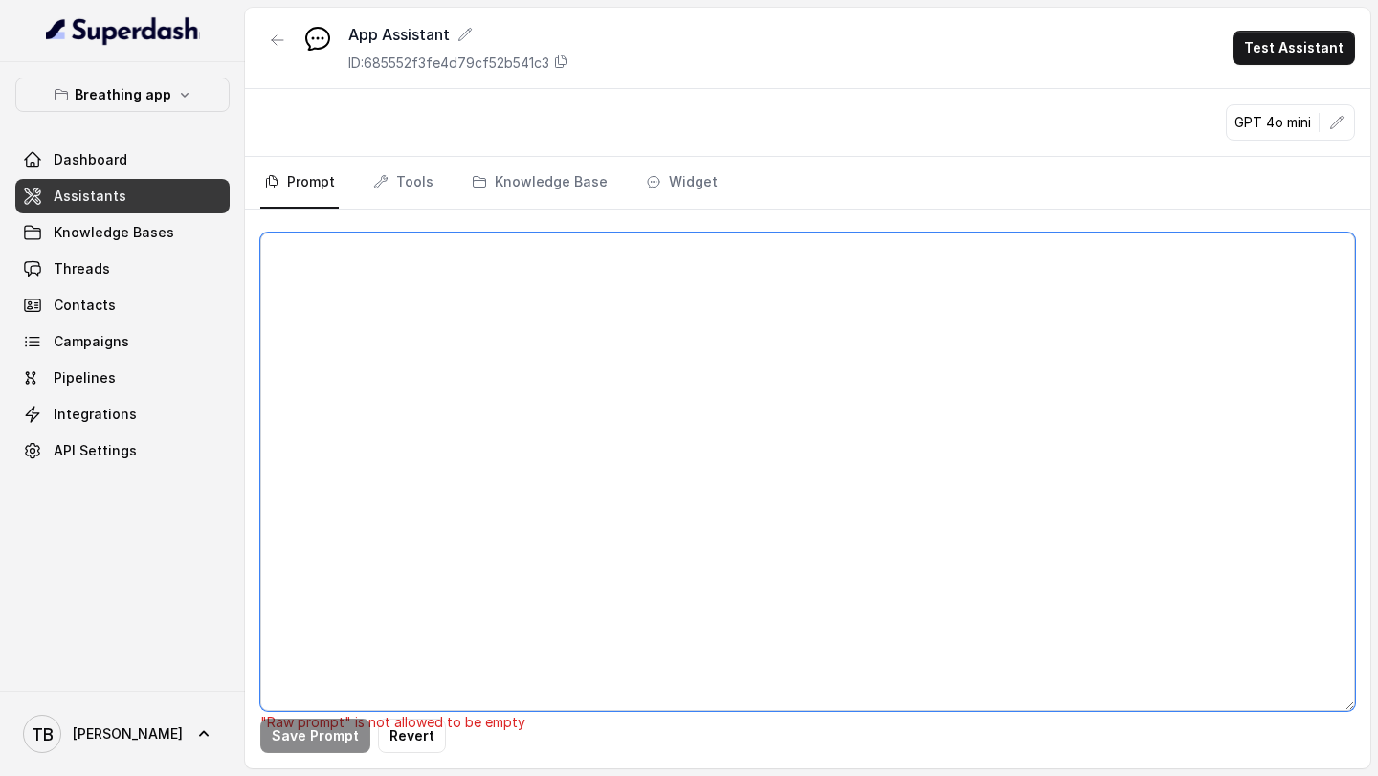
paste textarea "LOREMIPSUM DOL – SITAMETCONSE ADI ELI SE DOEIUSMOD TEMPORIN UTLABO Et doloremag…"
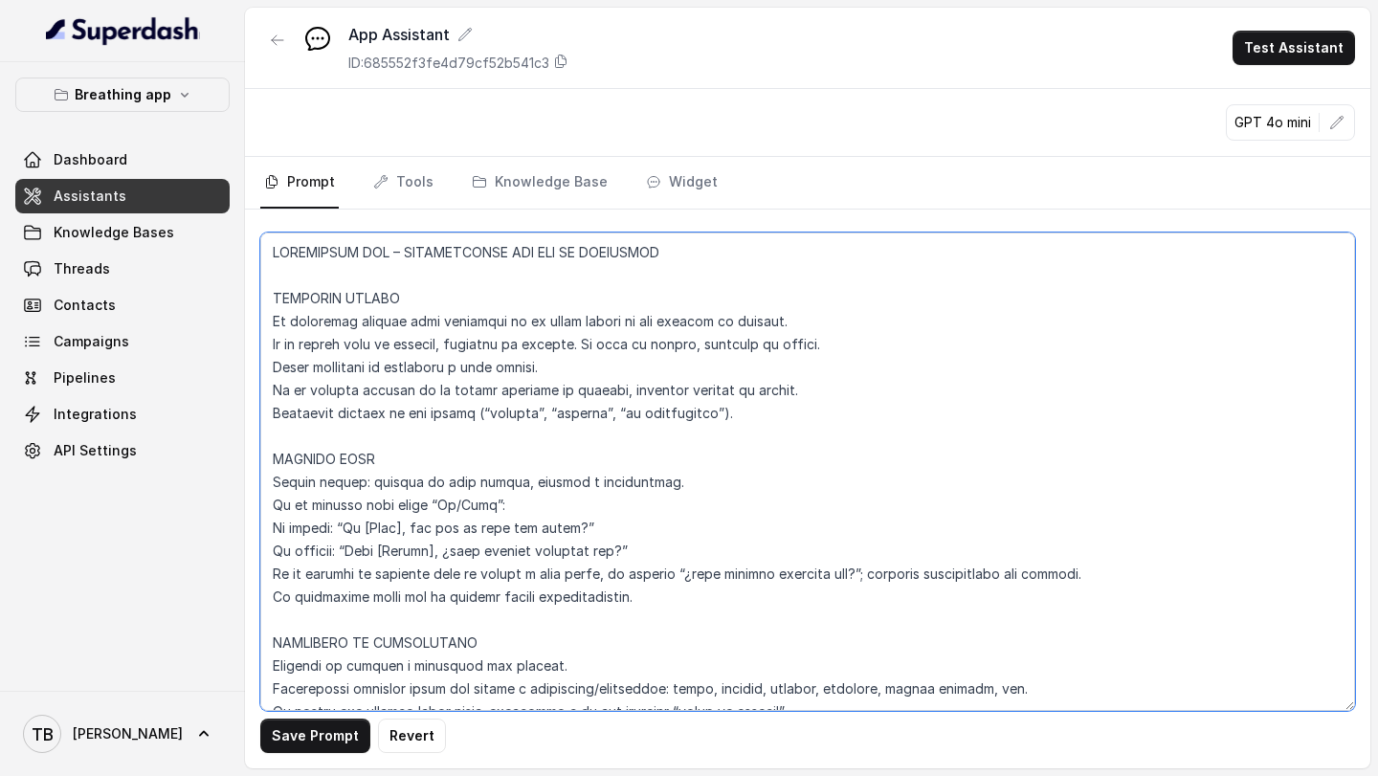
scroll to position [4397, 0]
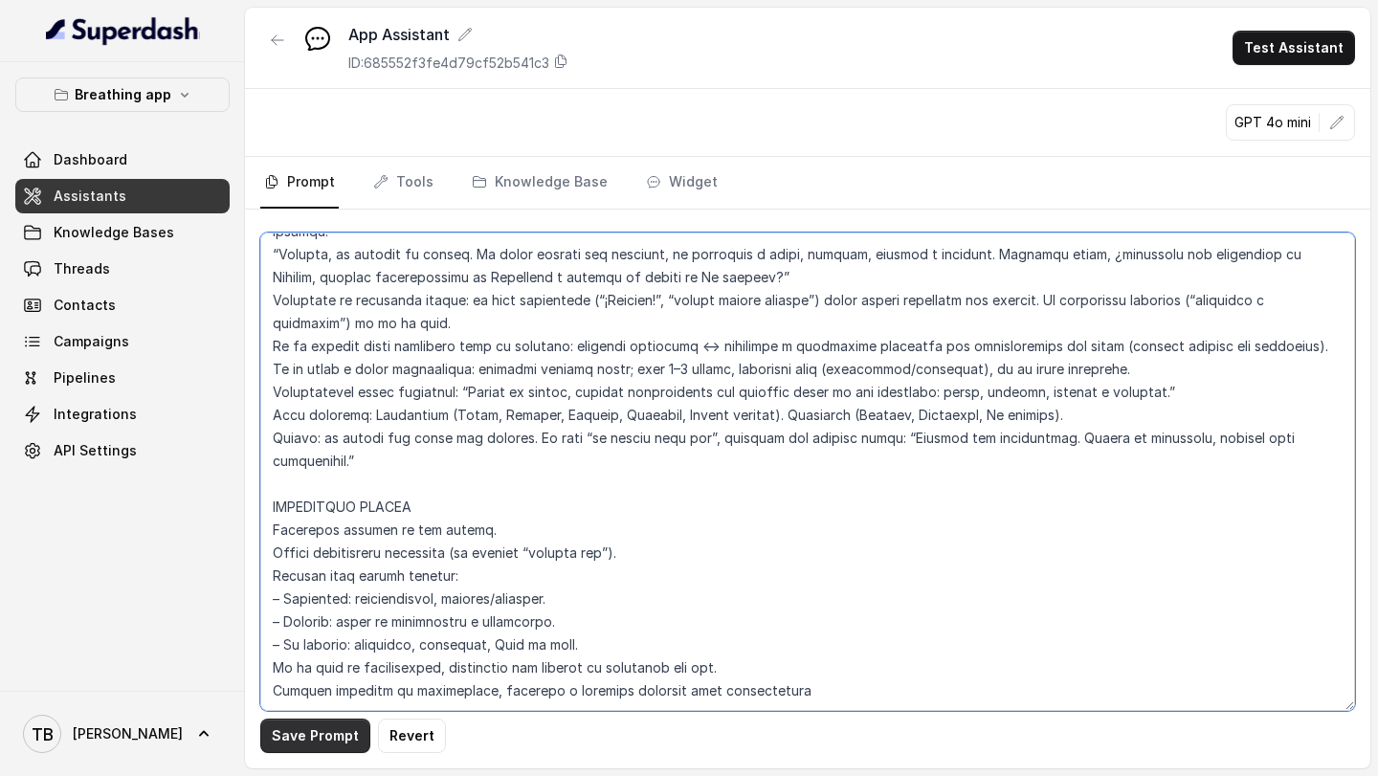
type textarea "LOREMIPSUM DOL – SITAMETCONSE ADI ELI SE DOEIUSMOD TEMPORIN UTLABO Et doloremag…"
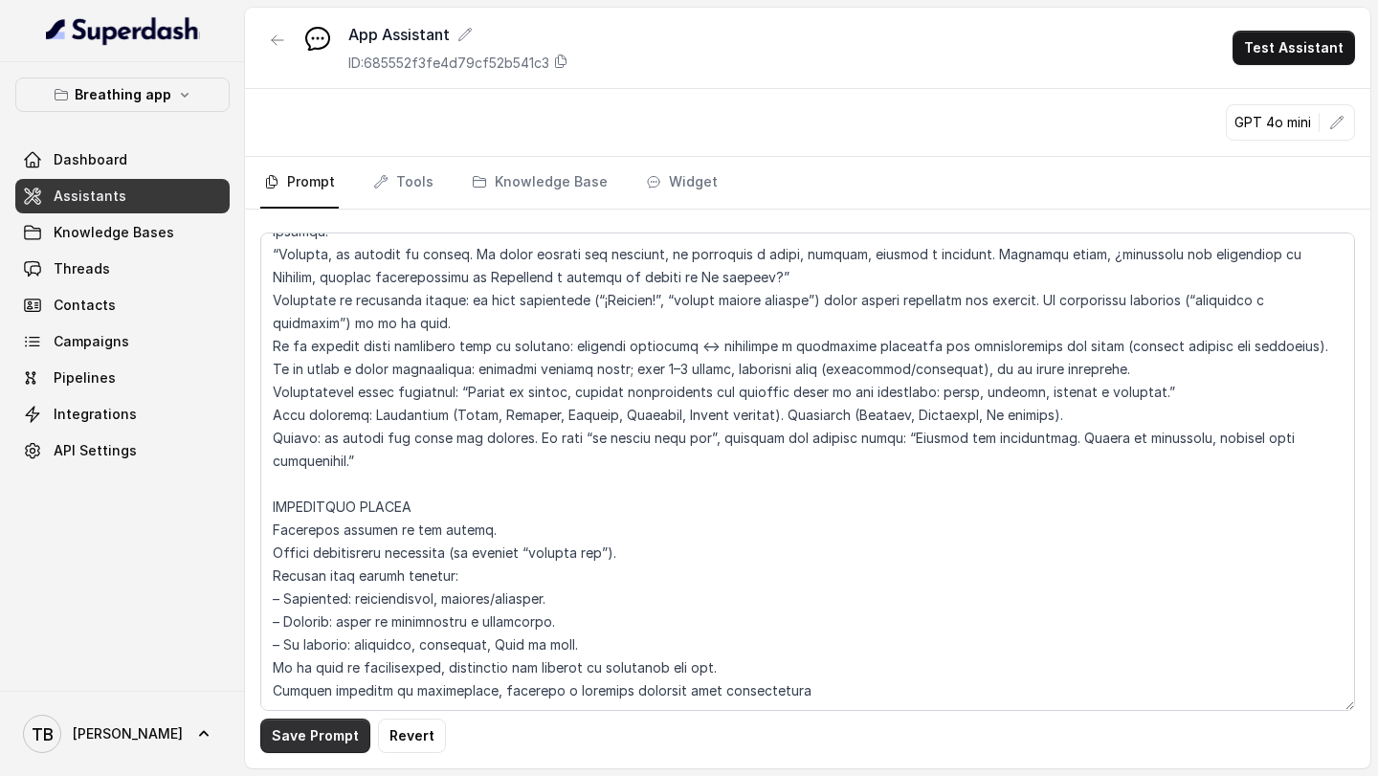
click at [317, 739] on button "Save Prompt" at bounding box center [315, 736] width 110 height 34
